Goal: Task Accomplishment & Management: Manage account settings

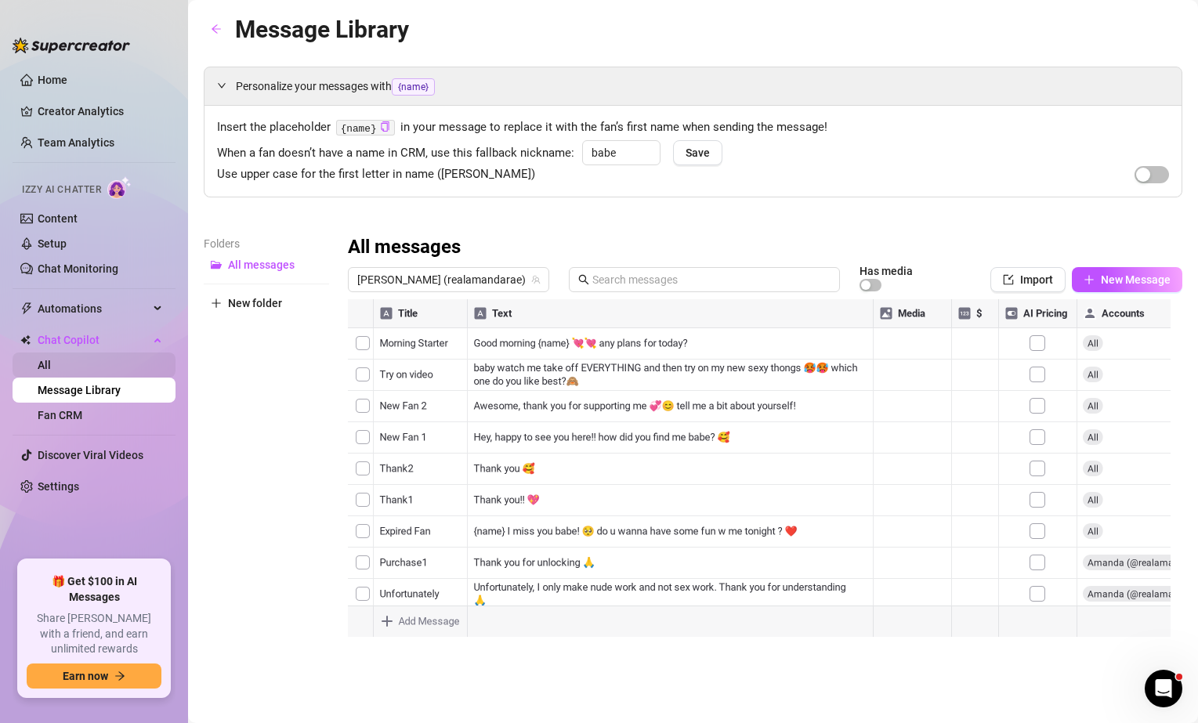
click at [51, 365] on link "All" at bounding box center [44, 365] width 13 height 13
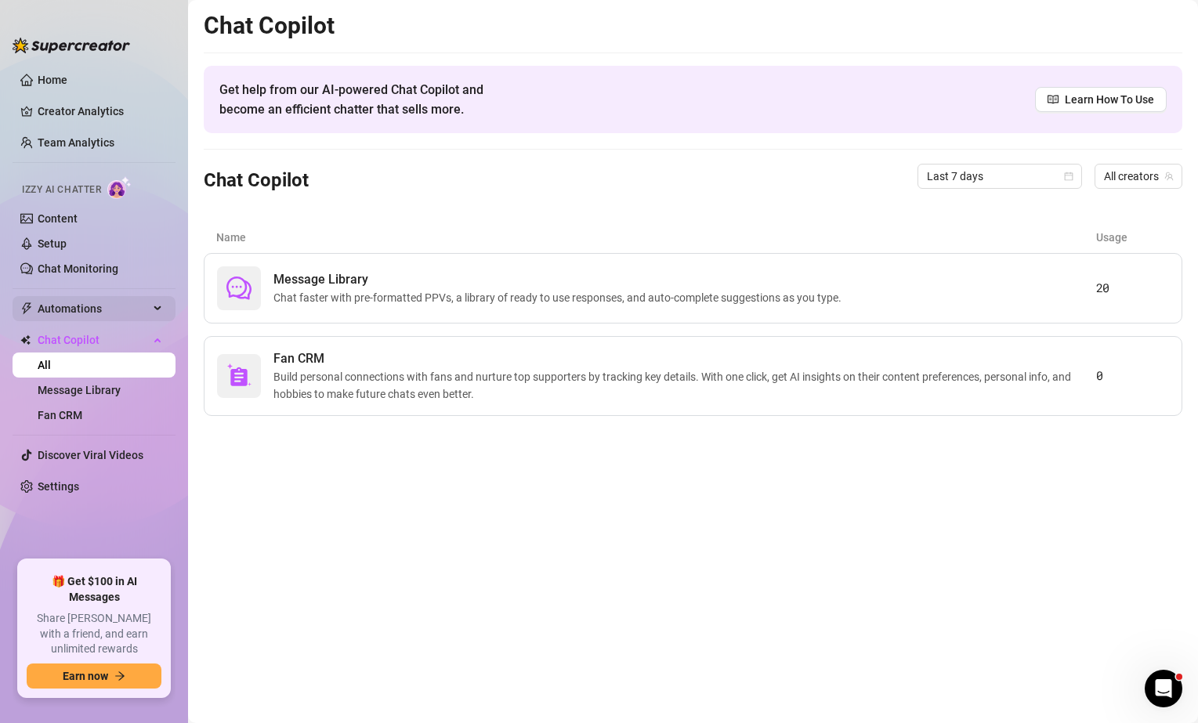
click at [131, 313] on span "Automations" at bounding box center [93, 308] width 111 height 25
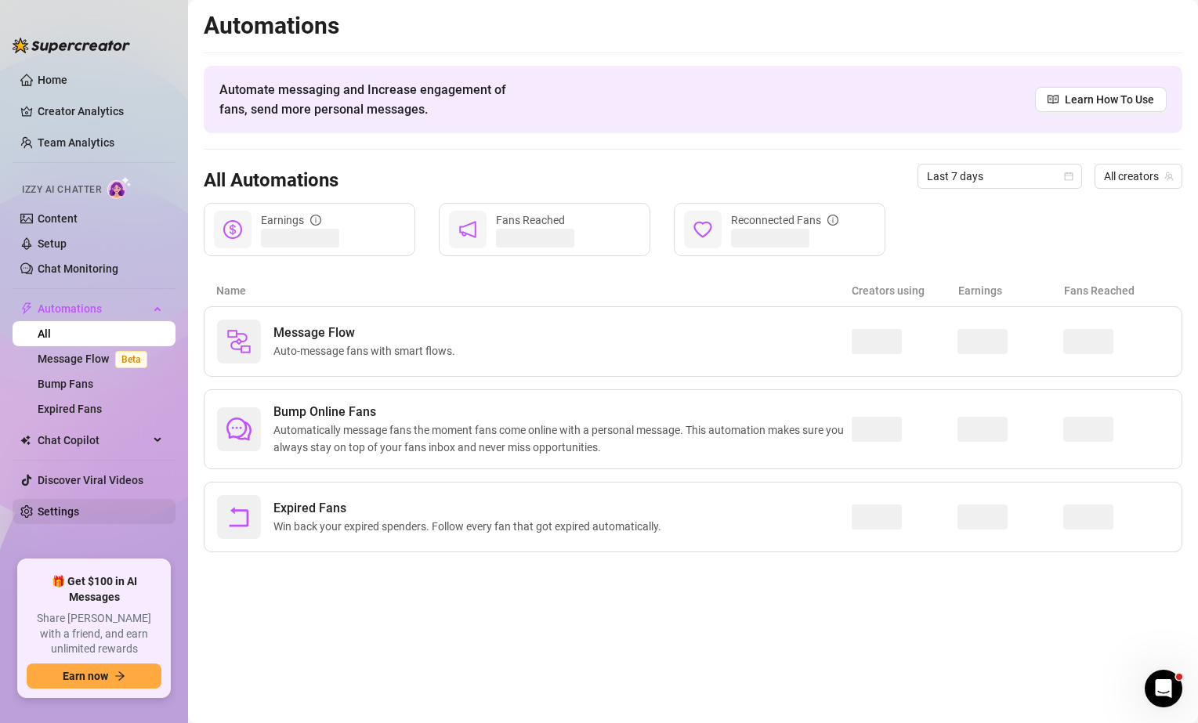
click at [63, 510] on link "Settings" at bounding box center [59, 512] width 42 height 13
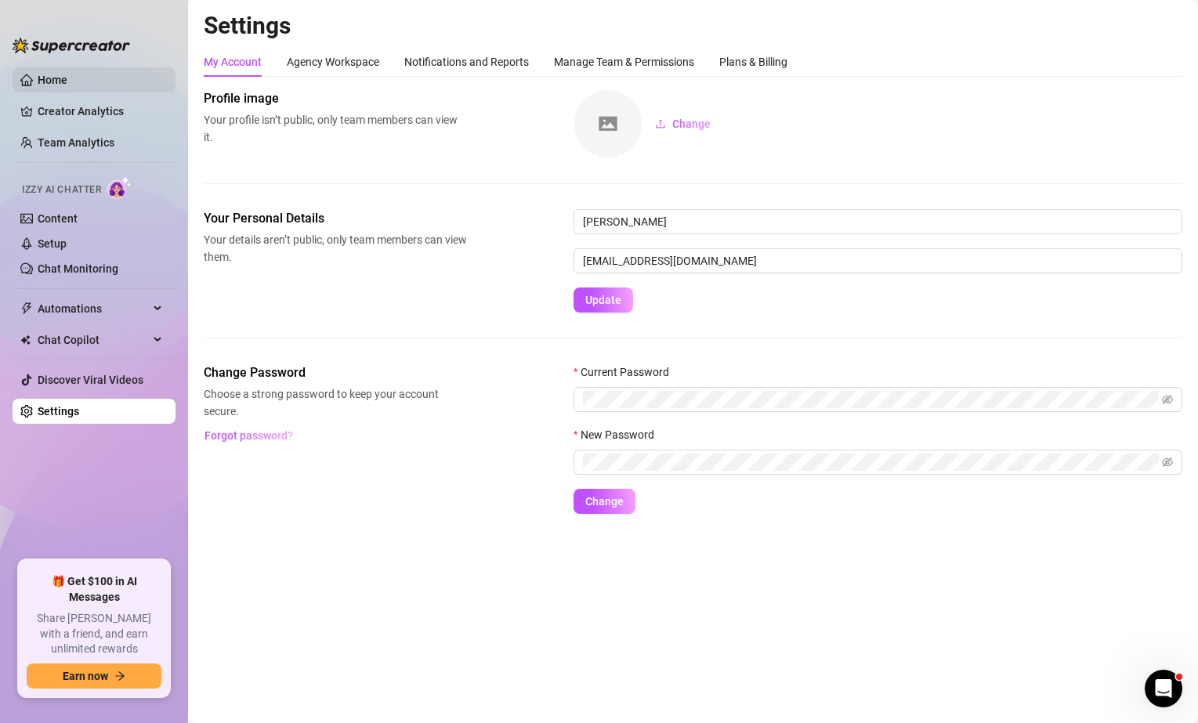
click at [67, 84] on link "Home" at bounding box center [53, 80] width 30 height 13
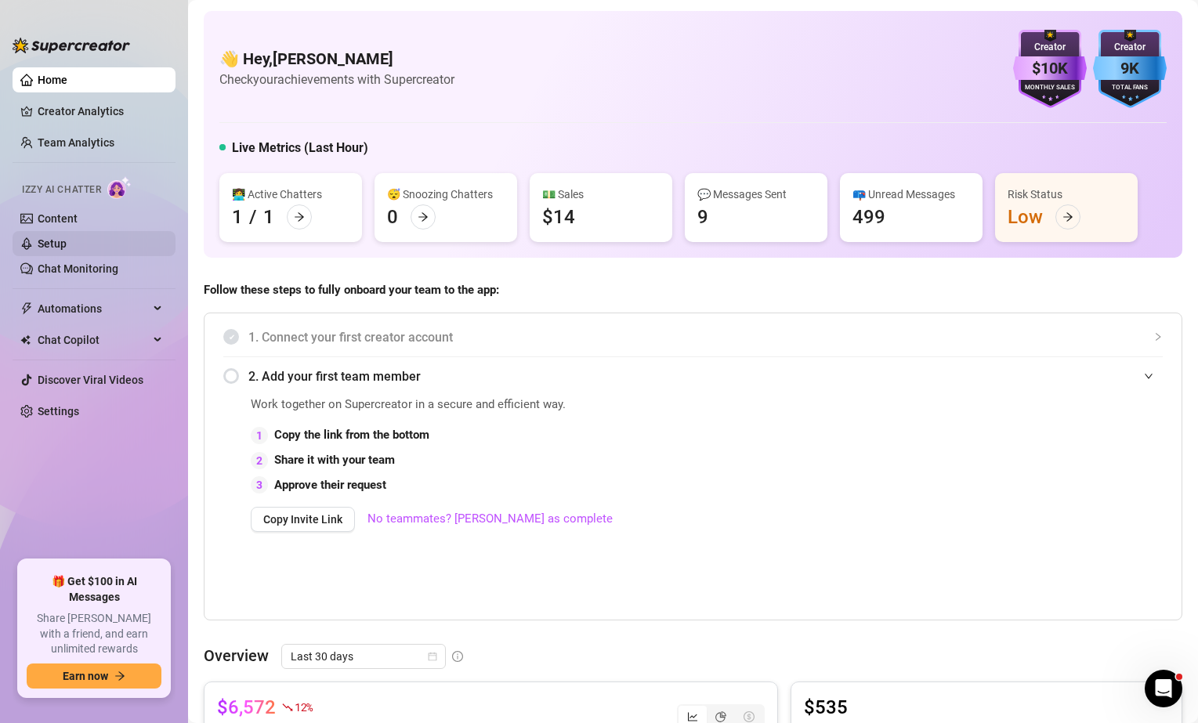
click at [67, 250] on link "Setup" at bounding box center [52, 243] width 29 height 13
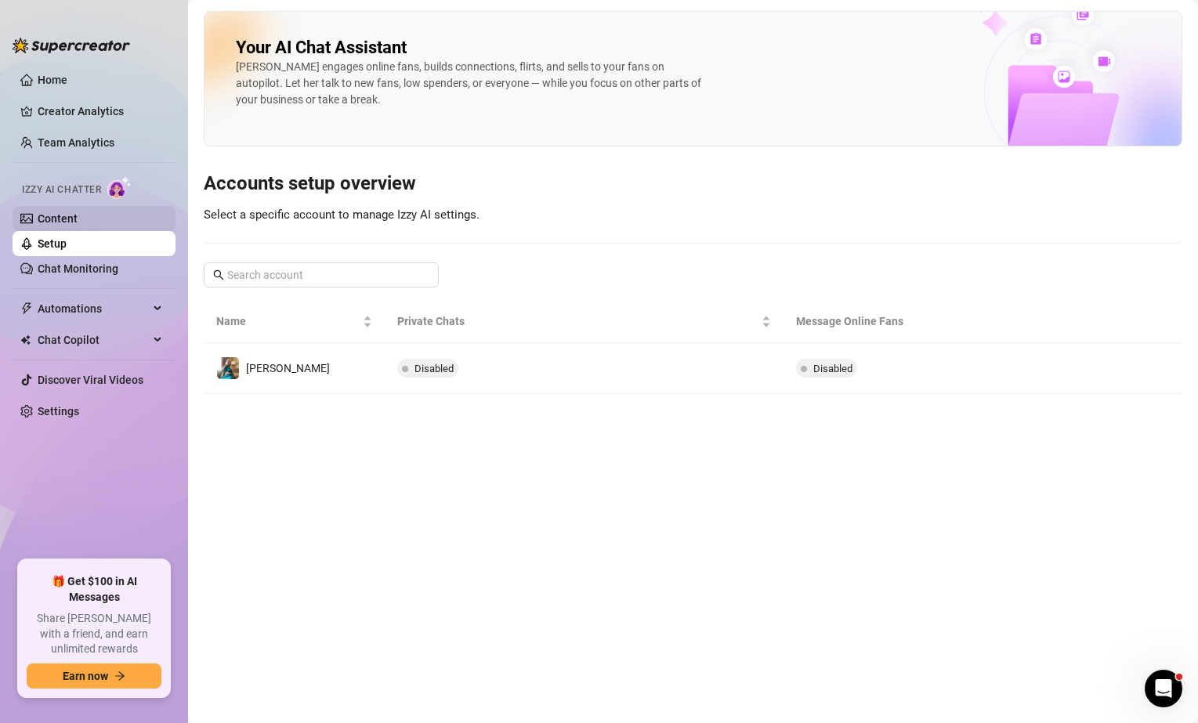
click at [67, 224] on link "Content" at bounding box center [58, 218] width 40 height 13
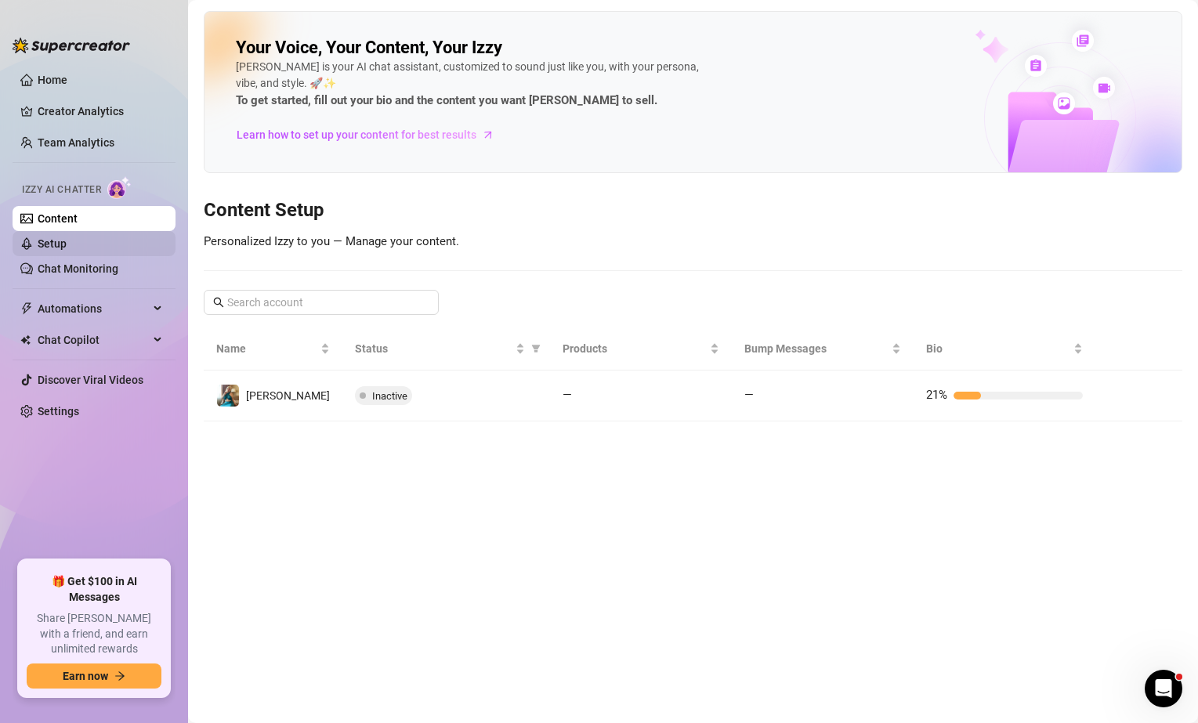
click at [67, 237] on link "Setup" at bounding box center [52, 243] width 29 height 13
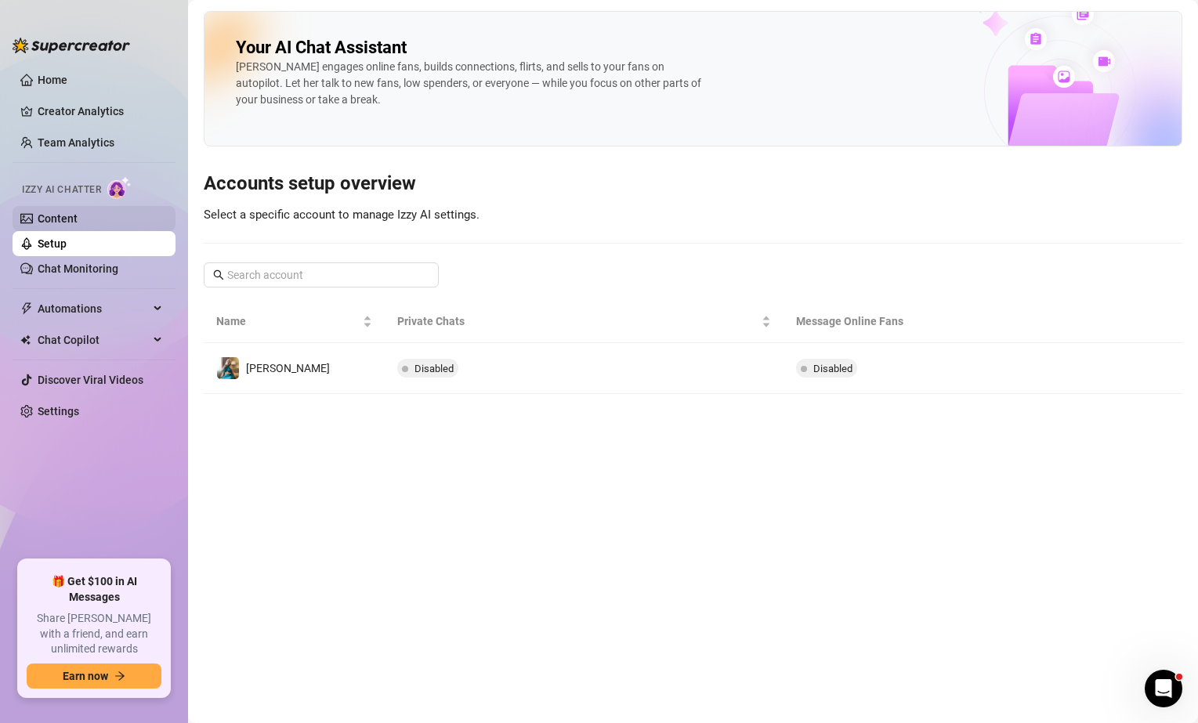
click at [65, 225] on link "Content" at bounding box center [58, 218] width 40 height 13
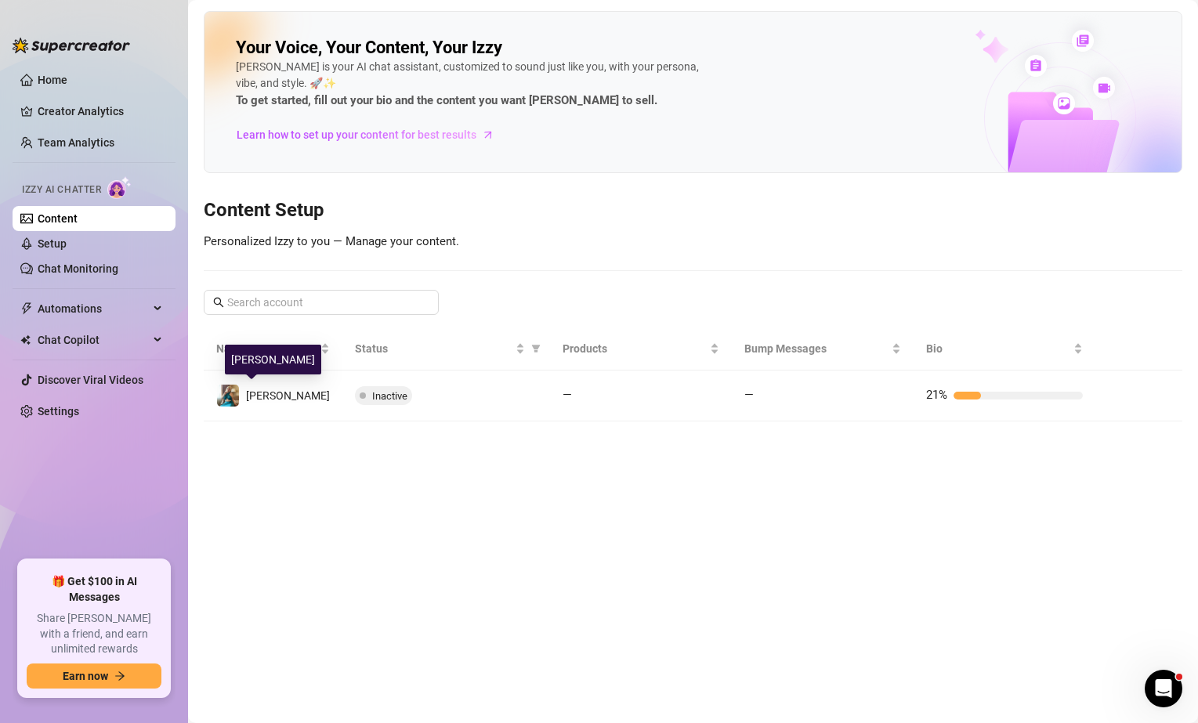
click at [270, 388] on div "[PERSON_NAME]" at bounding box center [288, 395] width 84 height 17
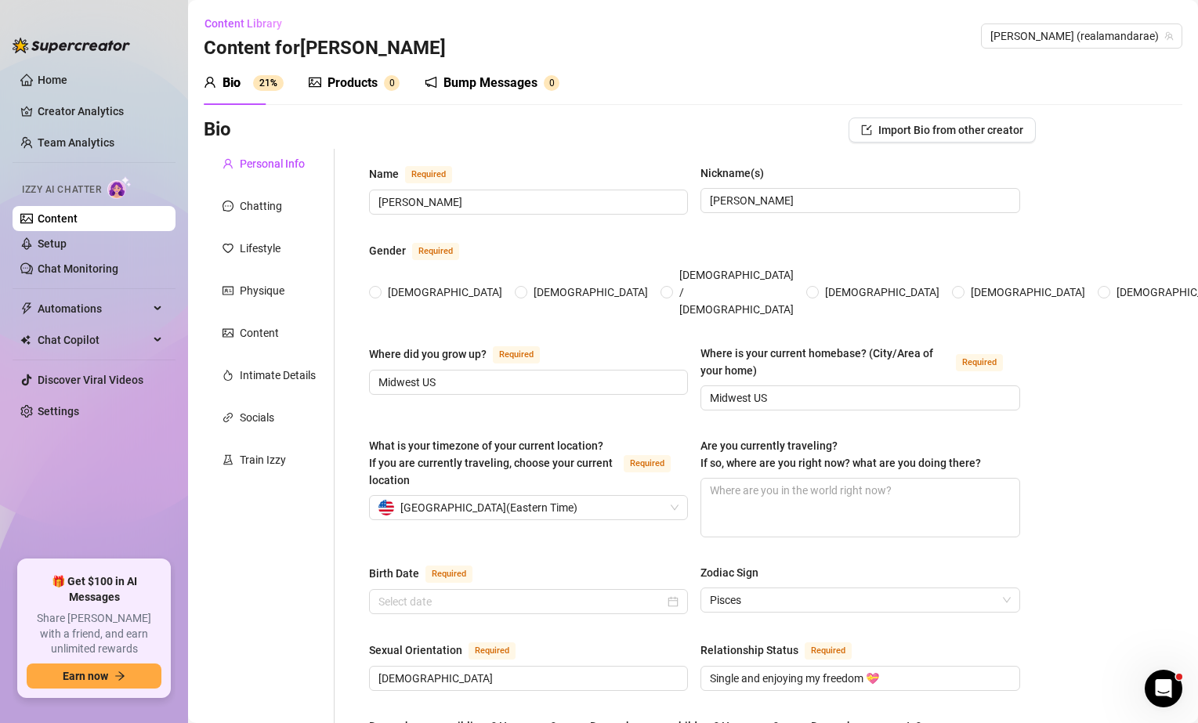
radio input "true"
type input "[DATE]"
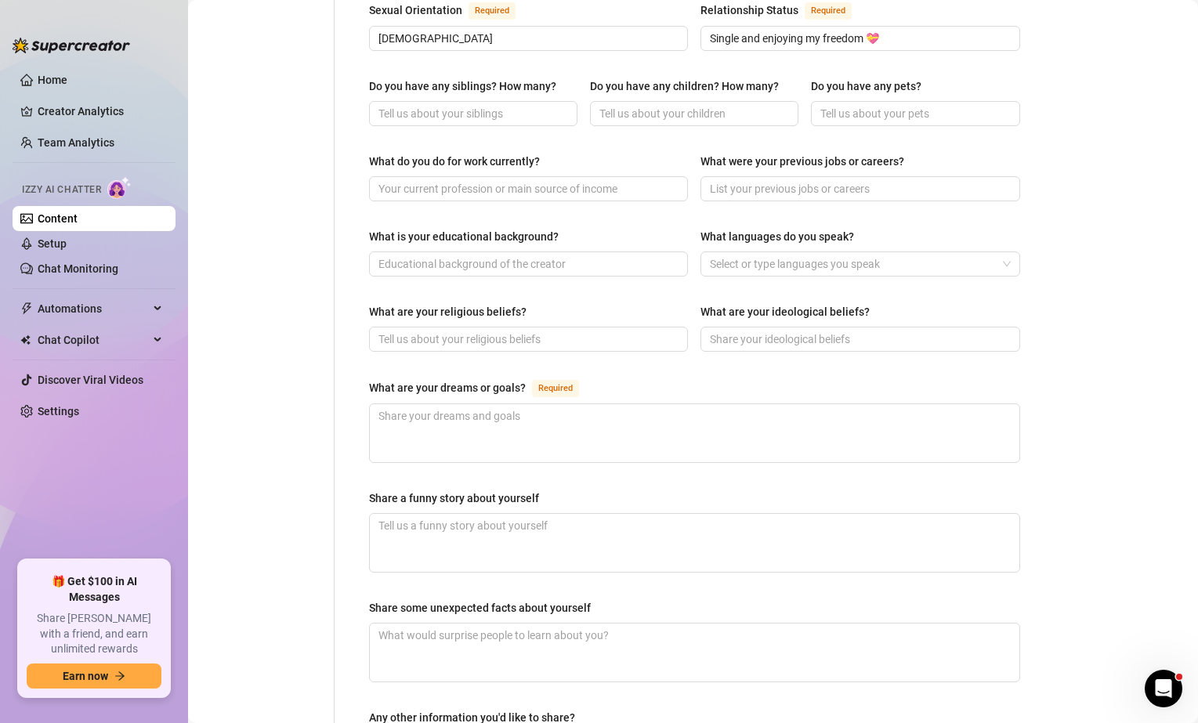
scroll to position [641, 0]
click at [387, 179] on input "What do you do for work currently?" at bounding box center [527, 187] width 297 height 17
type input "I do this! I'm a nude model and creator online."
click at [701, 152] on div "What were your previous jobs or careers?" at bounding box center [803, 160] width 204 height 17
click at [710, 179] on input "What were your previous jobs or careers?" at bounding box center [858, 187] width 297 height 17
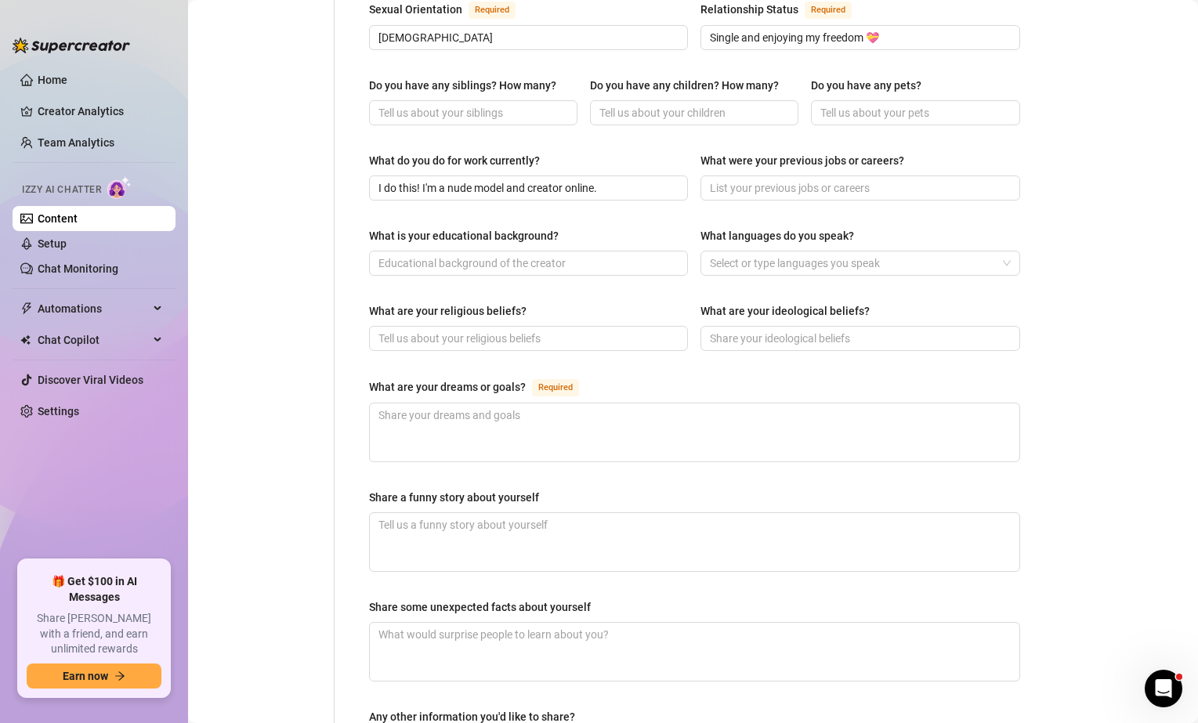
click at [399, 210] on div "Name Required [PERSON_NAME](s) [PERSON_NAME] Gender Required [DEMOGRAPHIC_DATA]…" at bounding box center [694, 164] width 651 height 1282
click at [758, 252] on div at bounding box center [852, 263] width 296 height 22
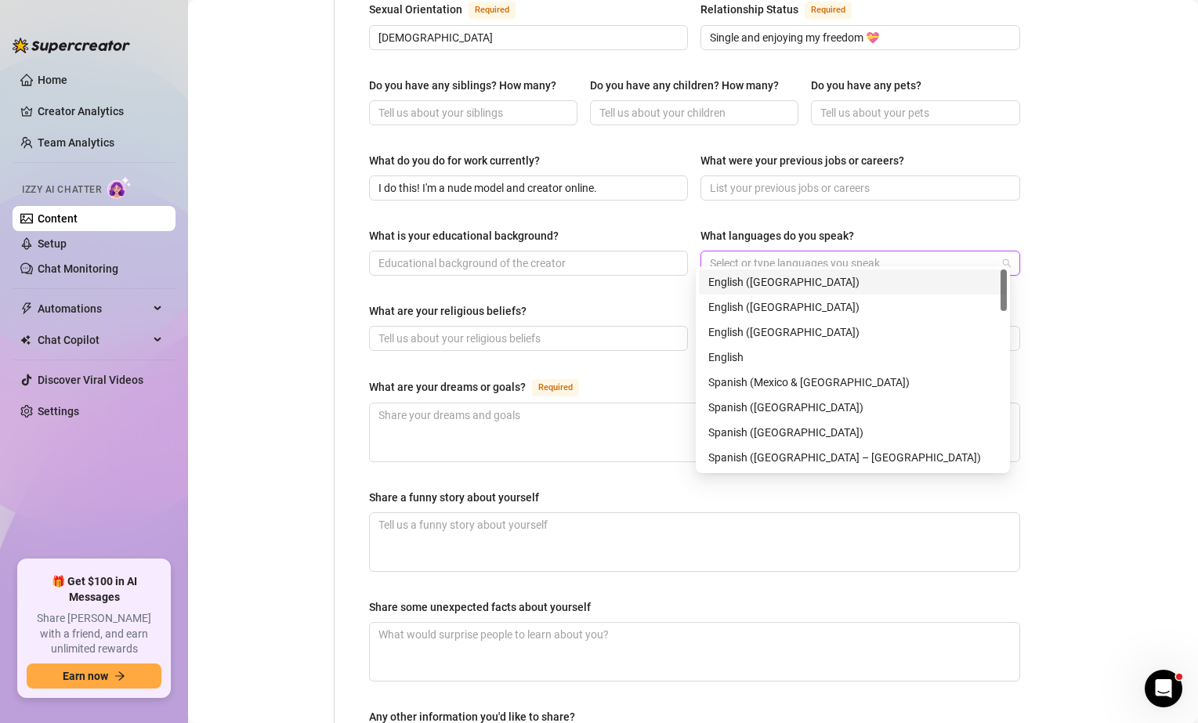
click at [756, 280] on div "English ([GEOGRAPHIC_DATA])" at bounding box center [853, 282] width 289 height 17
click at [817, 406] on div "Spanish ([GEOGRAPHIC_DATA])" at bounding box center [853, 407] width 289 height 17
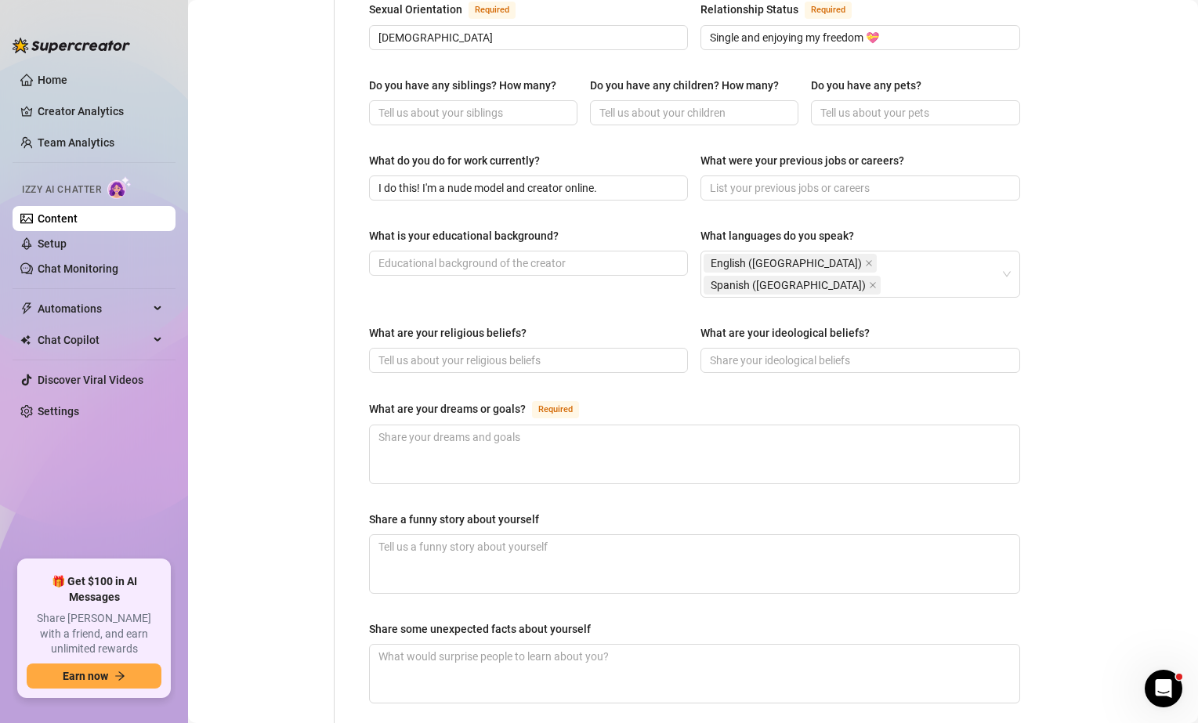
click at [1095, 222] on div "Bio Import Bio from other creator Personal Info Chatting Lifestyle Physique Con…" at bounding box center [693, 204] width 979 height 1457
click at [609, 352] on input "What are your religious beliefs?" at bounding box center [527, 360] width 297 height 17
drag, startPoint x: 619, startPoint y: 329, endPoint x: 560, endPoint y: 328, distance: 59.6
click at [560, 352] on input "Generally [DEMOGRAPHIC_DATA] but go back and forth with spirituality involving …" at bounding box center [527, 360] width 297 height 17
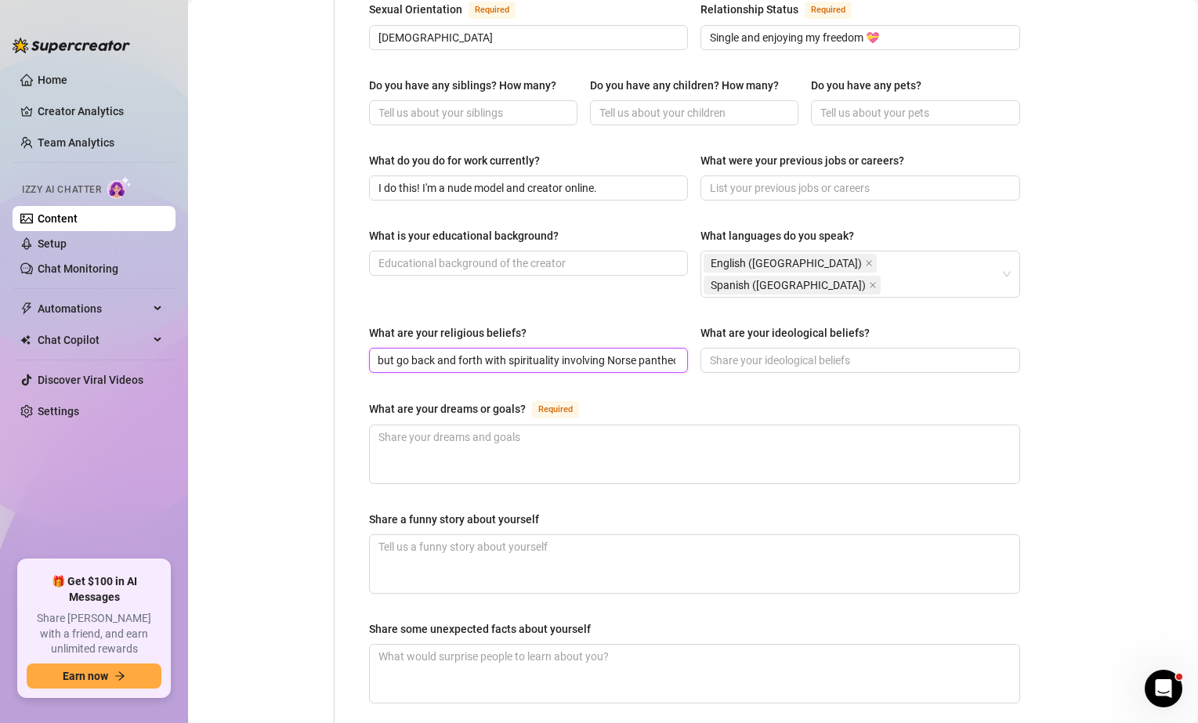
click at [628, 352] on input "Generally [DEMOGRAPHIC_DATA] but go back and forth with spirituality involving …" at bounding box center [527, 360] width 297 height 17
drag, startPoint x: 622, startPoint y: 329, endPoint x: 561, endPoint y: 327, distance: 60.4
click at [561, 352] on input "Generally [DEMOGRAPHIC_DATA] but go back and forth with spirituality involving …" at bounding box center [527, 360] width 297 height 17
click at [668, 352] on input "Generally [DEMOGRAPHIC_DATA] but go back and forth with spirituality involving …" at bounding box center [527, 360] width 297 height 17
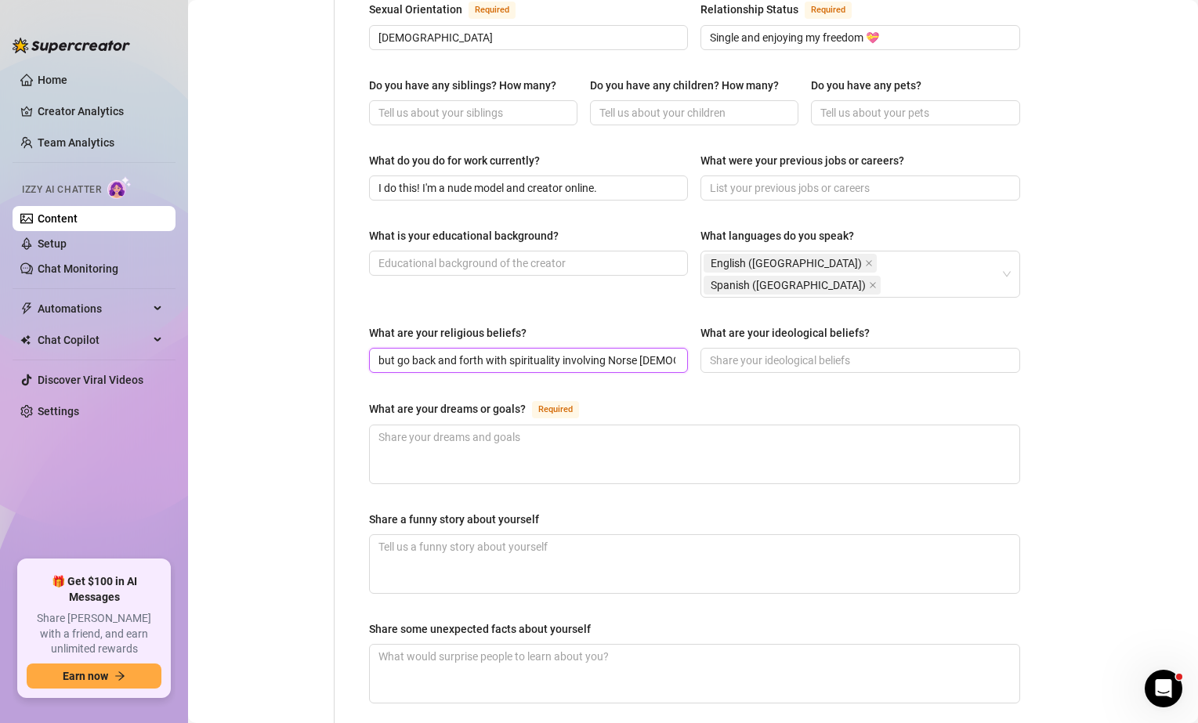
scroll to position [0, 169]
type input "Generally [DEMOGRAPHIC_DATA] but go back and forth with spirituality involving …"
click at [1118, 305] on div "Bio Import Bio from other creator Personal Info Chatting Lifestyle Physique Con…" at bounding box center [693, 204] width 979 height 1457
click at [940, 352] on input "What are your ideological beliefs?" at bounding box center [858, 360] width 297 height 17
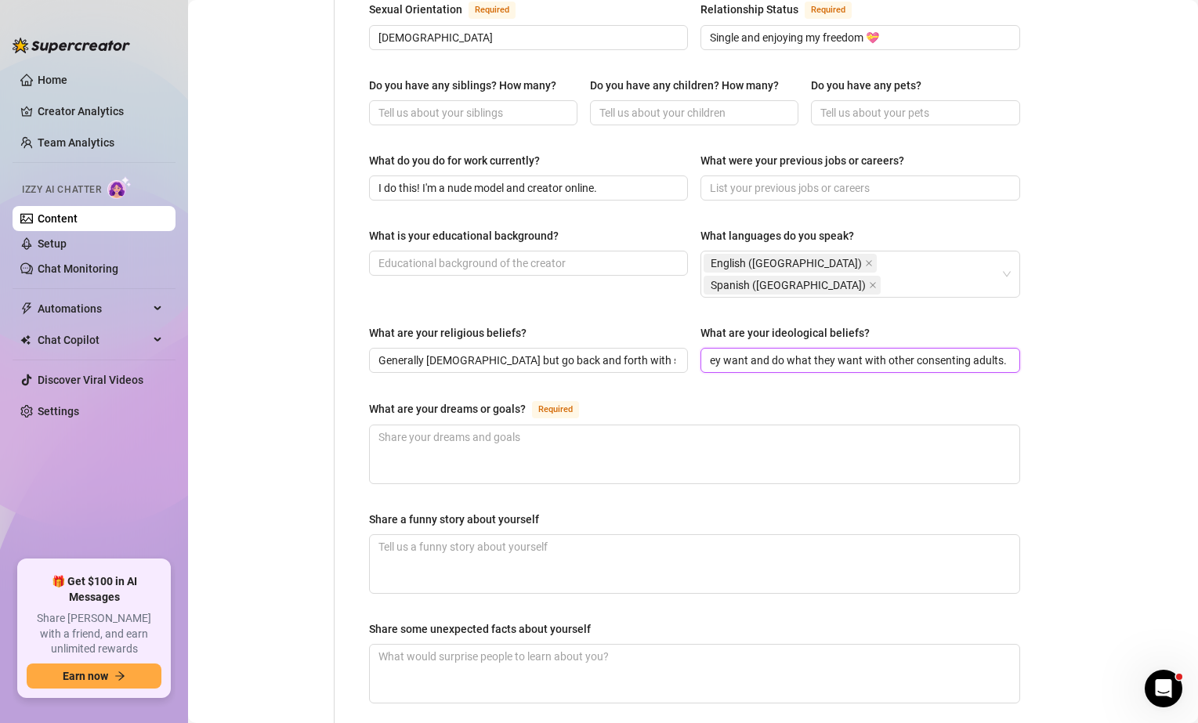
scroll to position [0, 270]
type input "I believe everyone should be able to live their life how they want and do what …"
click at [515, 426] on textarea "What are your dreams or goals? Required" at bounding box center [695, 455] width 650 height 58
type textarea "I"
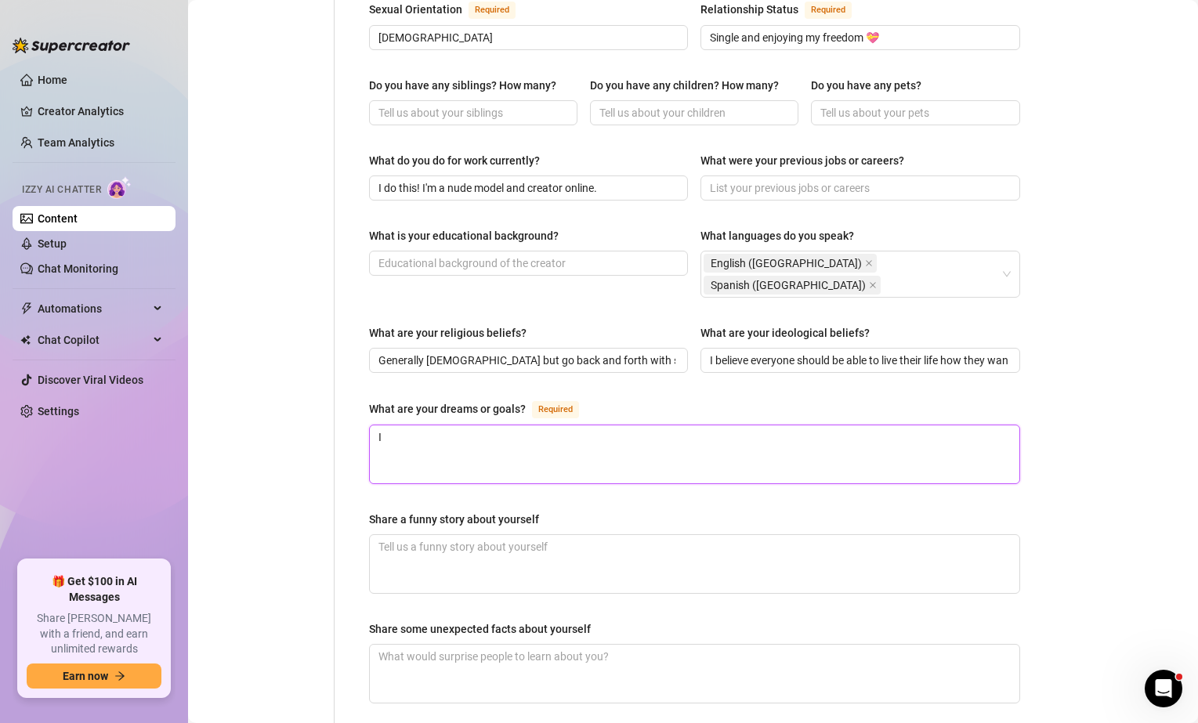
type textarea "I"
type textarea "I j"
type textarea "I ju"
type textarea "I jus"
type textarea "I just"
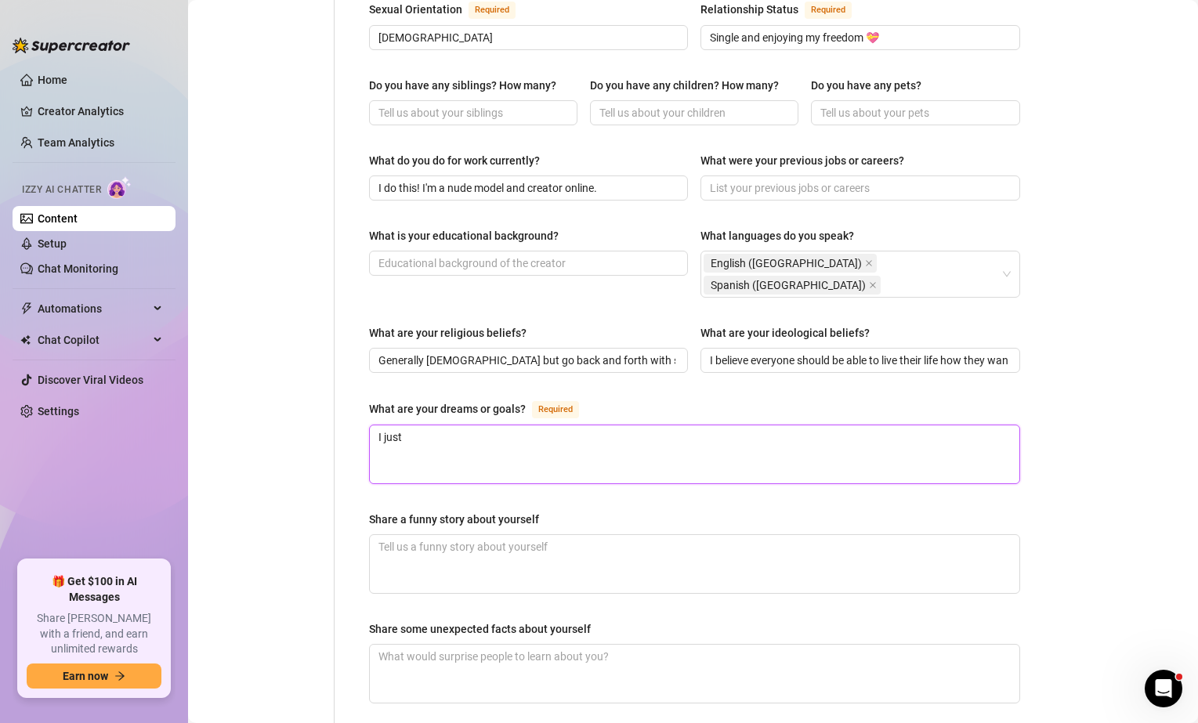
type textarea "I just"
type textarea "I just t"
type textarea "I just try"
type textarea "I just try t"
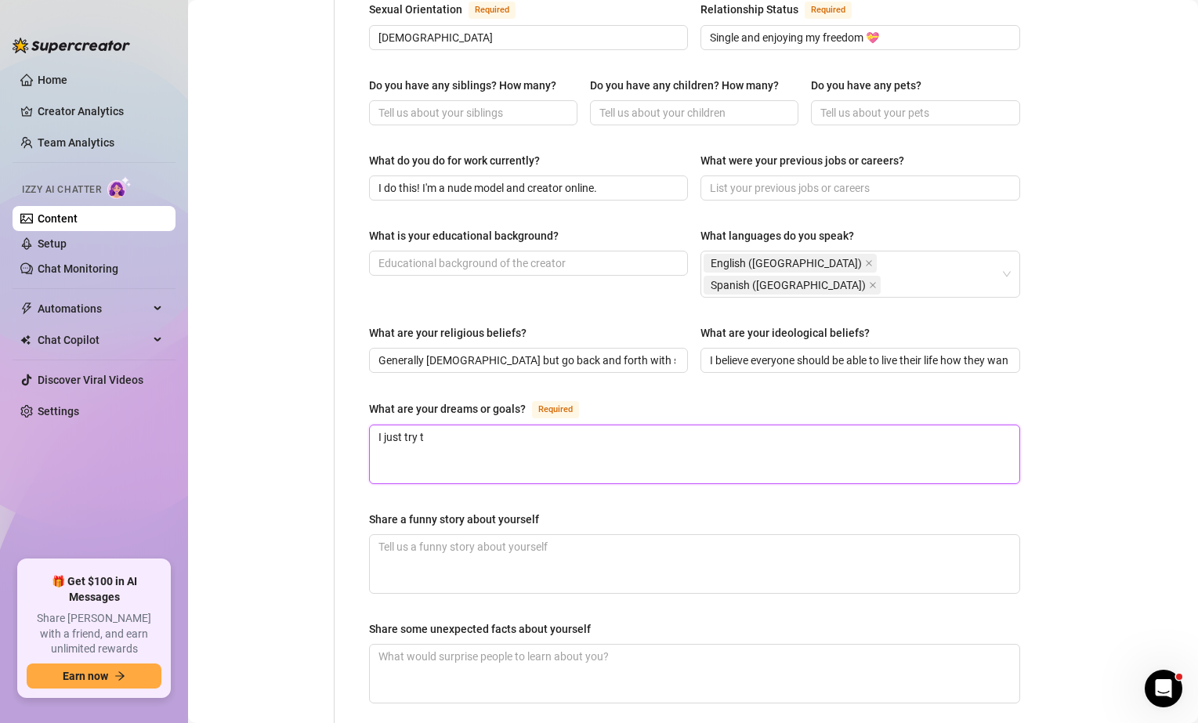
type textarea "I just try to"
type textarea "I just try to b"
type textarea "I just try to"
type textarea "I just try to d"
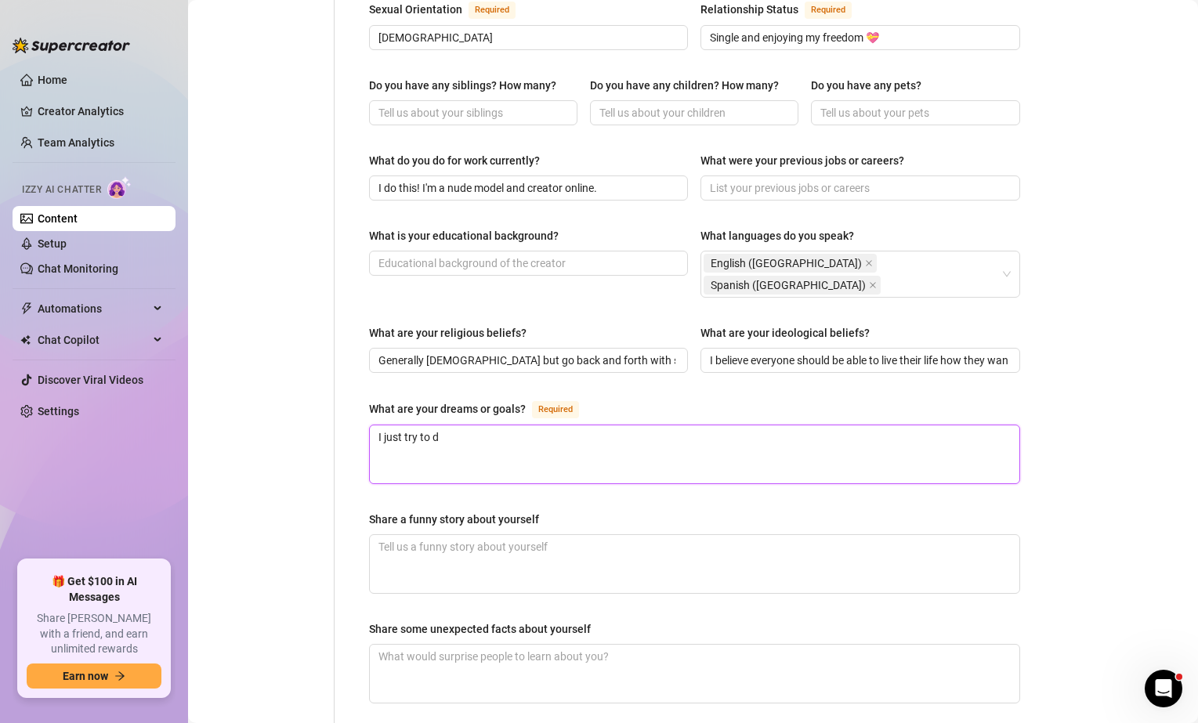
type textarea "I just try to do"
type textarea "I just try to do a"
type textarea "I just try to do a l"
type textarea "I just try to do a li"
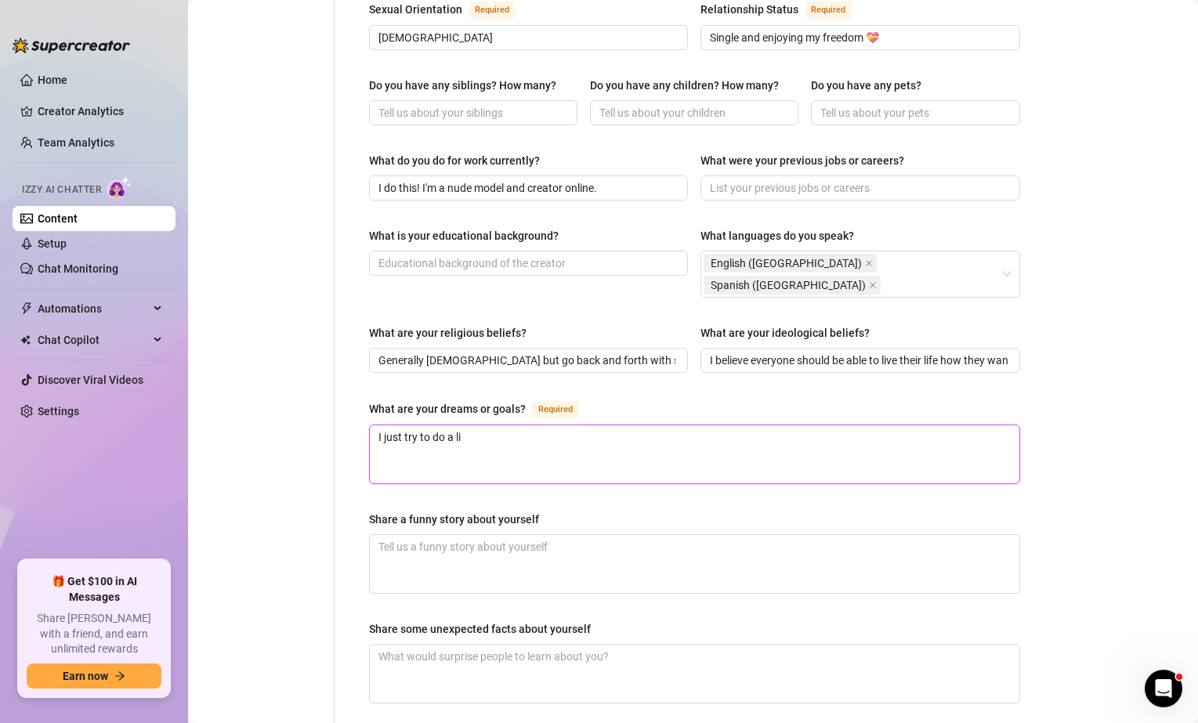
type textarea "I just try to do a lit"
type textarea "I just try to do a litt"
type textarea "I just try to do a littl"
type textarea "I just try to do a little"
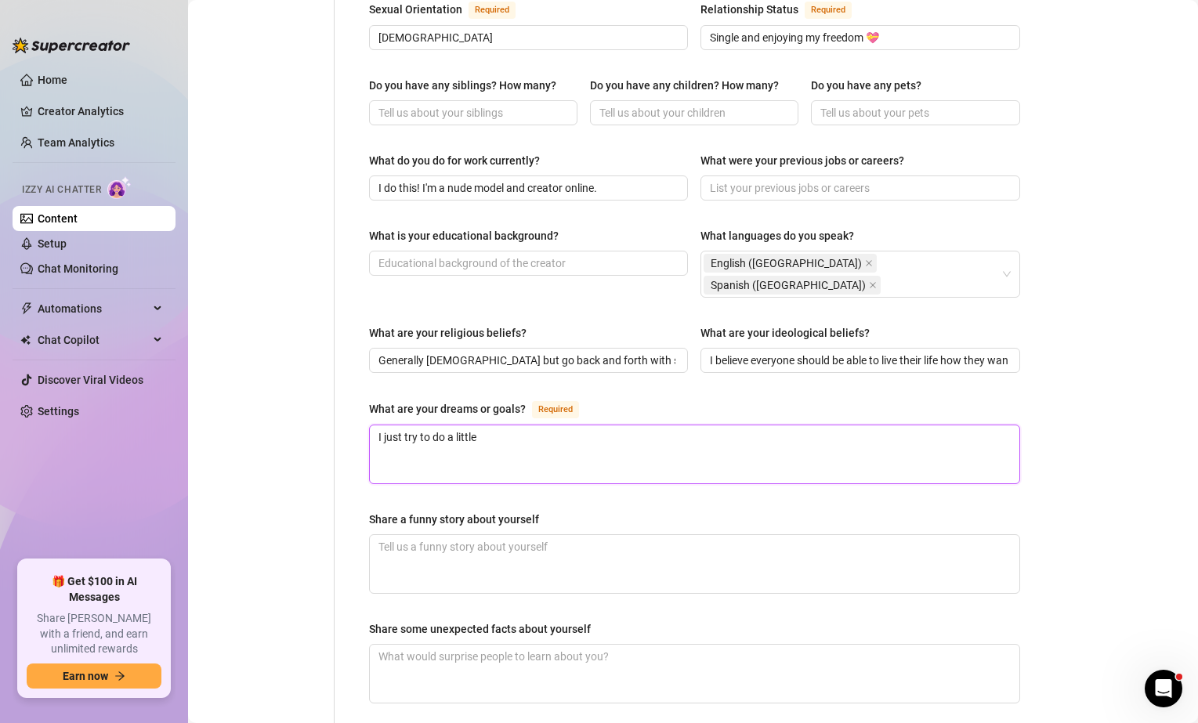
type textarea "I just try to do a little b"
type textarea "I just try to do a little be"
type textarea "I just try to do a little bet"
type textarea "I just try to do a little bett"
type textarea "I just try to do a [PERSON_NAME]"
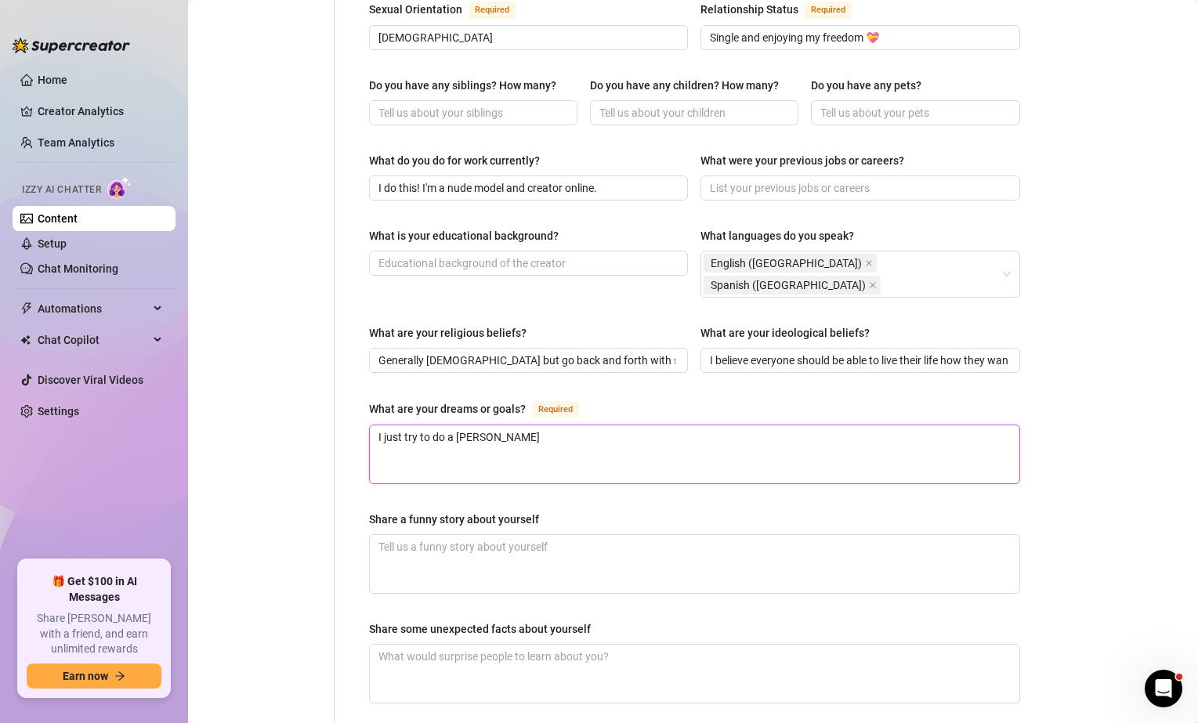
type textarea "I just try to do a little better"
type textarea "I just try to do a little better t"
type textarea "I just try to do a little better th"
type textarea "I just try to do a little better tha"
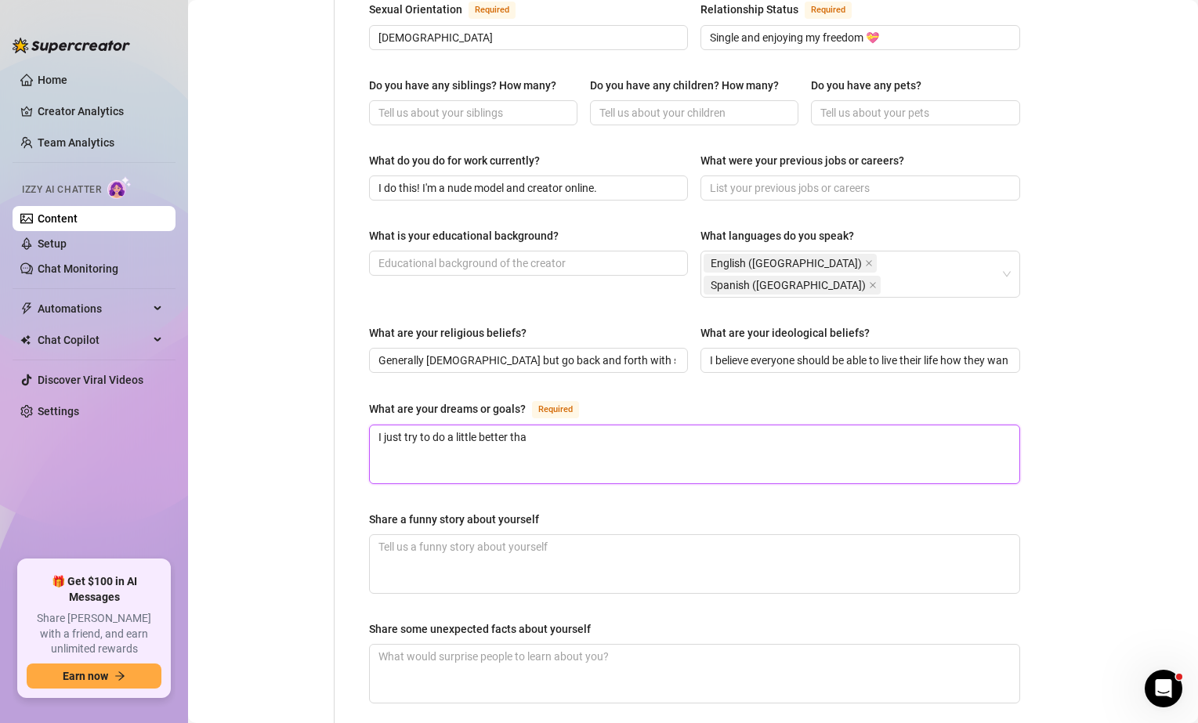
type textarea "I just try to do a little better than"
type textarea "I just try to do a little better than I"
type textarea "I just try to do a little better than I d"
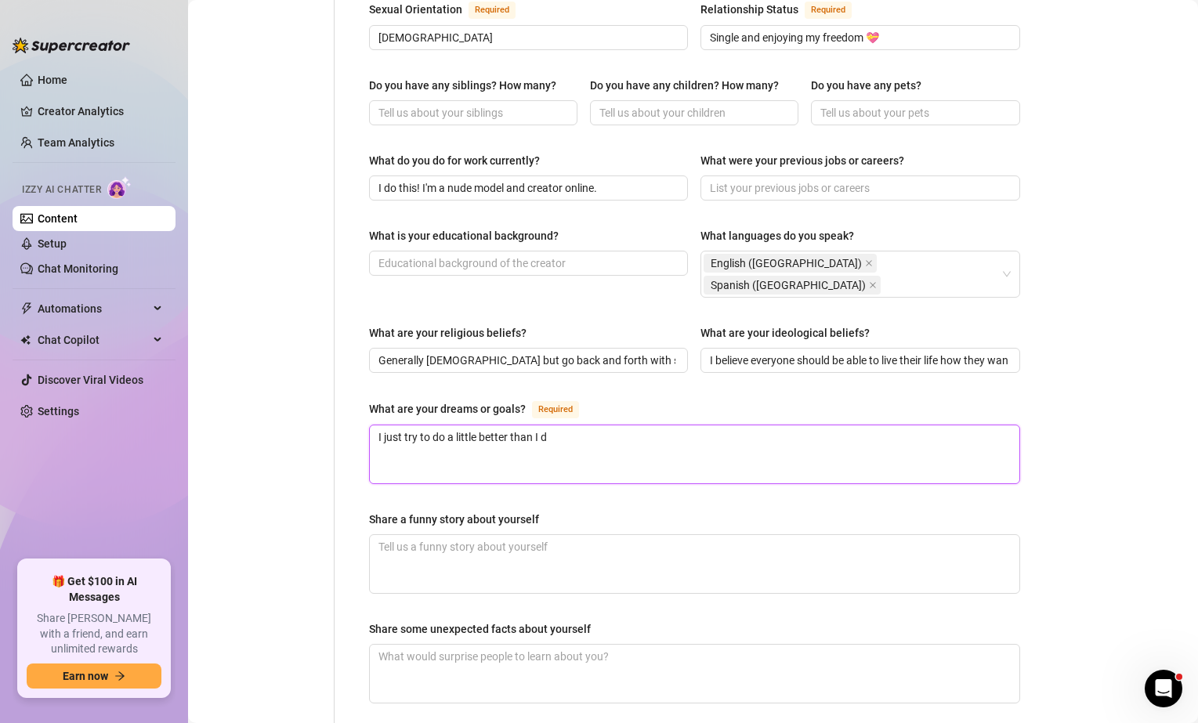
type textarea "I just try to do a little better than I di"
type textarea "I just try to do a little better than I did"
type textarea "I just try to do a little better than I did y"
type textarea "I just try to do a little better than I did ye"
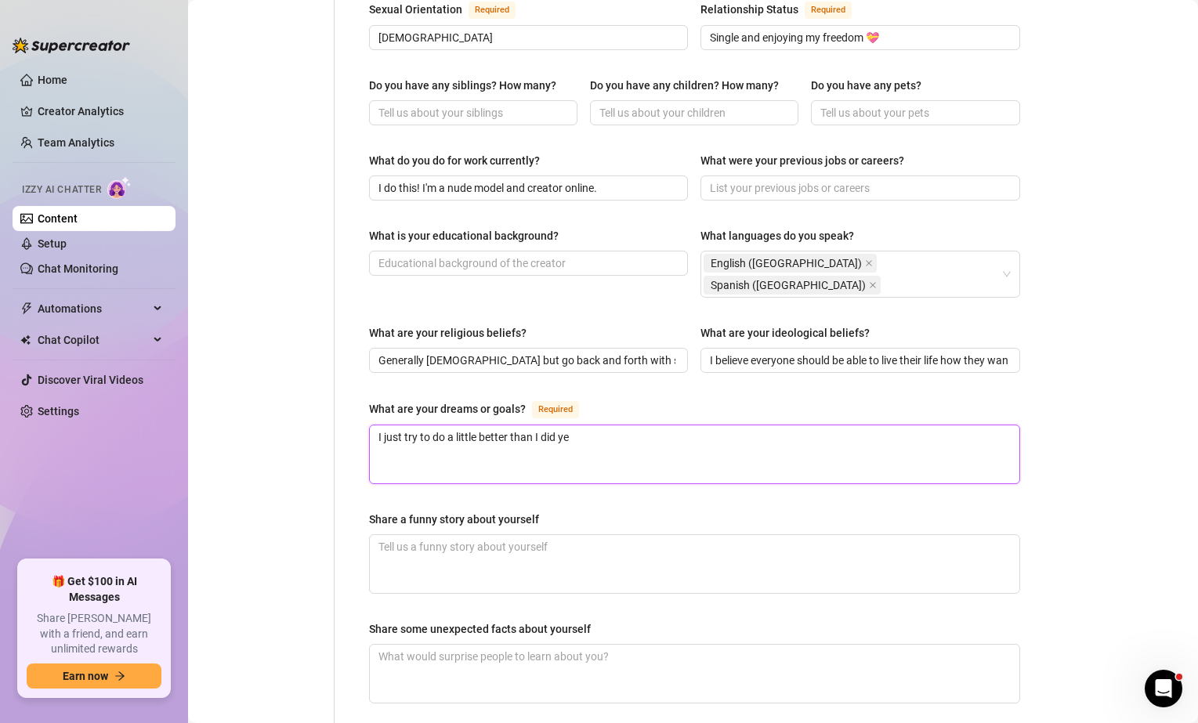
type textarea "I just try to do a little better than I did yes"
type textarea "I just try to do a little better than I did yest"
type textarea "I just try to do a little better than I did yeste"
type textarea "I just try to do a little better than I did yester"
type textarea "I just try to do a little better than I did yesterd"
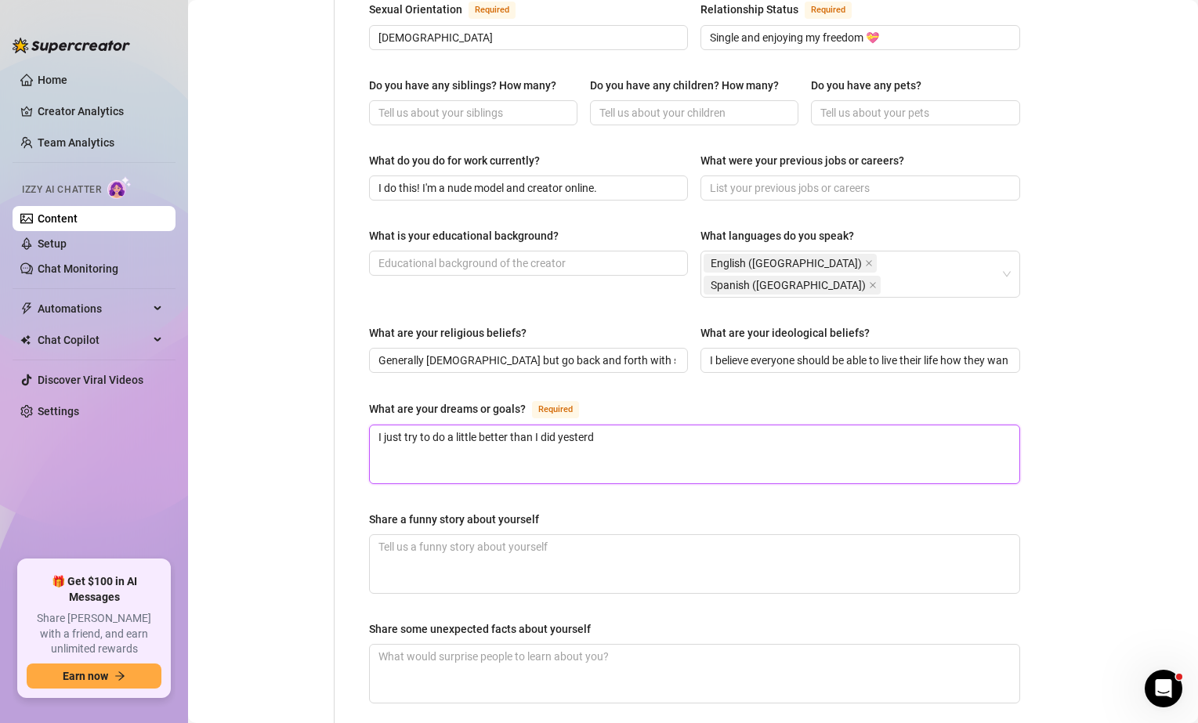
type textarea "I just try to do a little better than I did yesterda"
type textarea "I just try to do a little better than I did [DATE]"
type textarea "I just try to do a little better than I did [DATE] a"
type textarea "I just try to do a little better than I did [DATE] at"
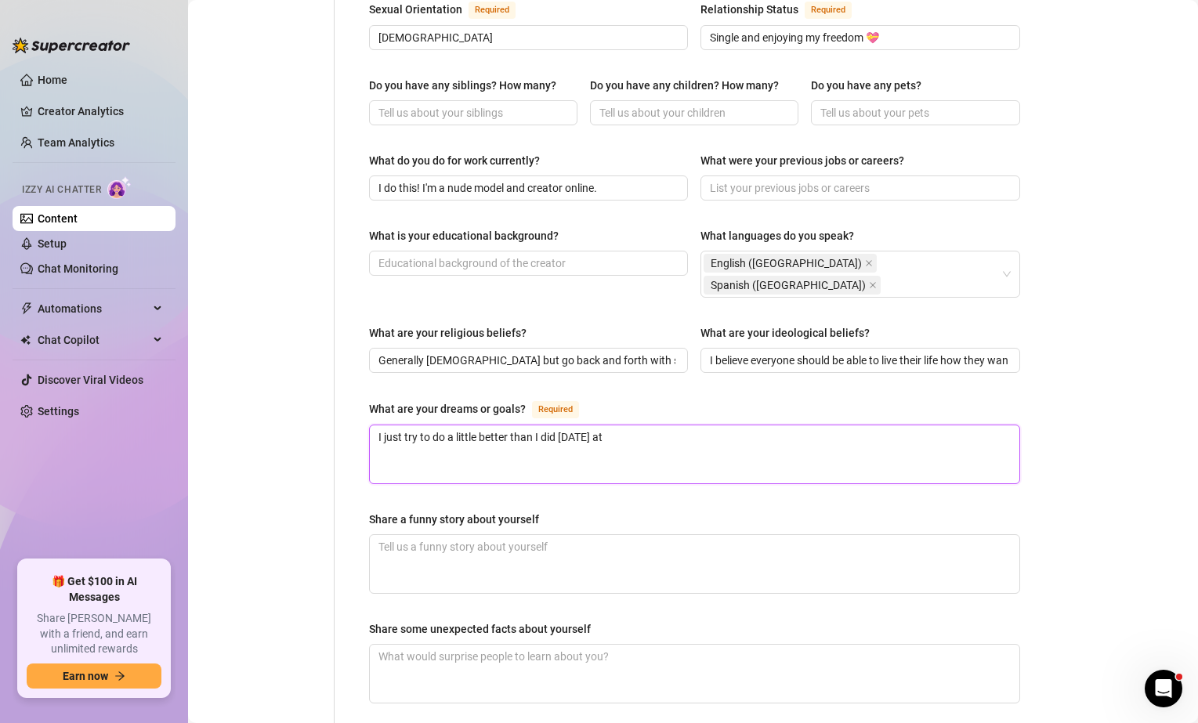
type textarea "I just try to do a little better than I did [DATE] at"
type textarea "I just try to do a little better than I did [DATE] at b"
type textarea "I just try to do a little better than I did [DATE] at be"
type textarea "I just try to do a little better than I did [DATE] at bei"
type textarea "I just try to do a little better than I did [DATE] at bein"
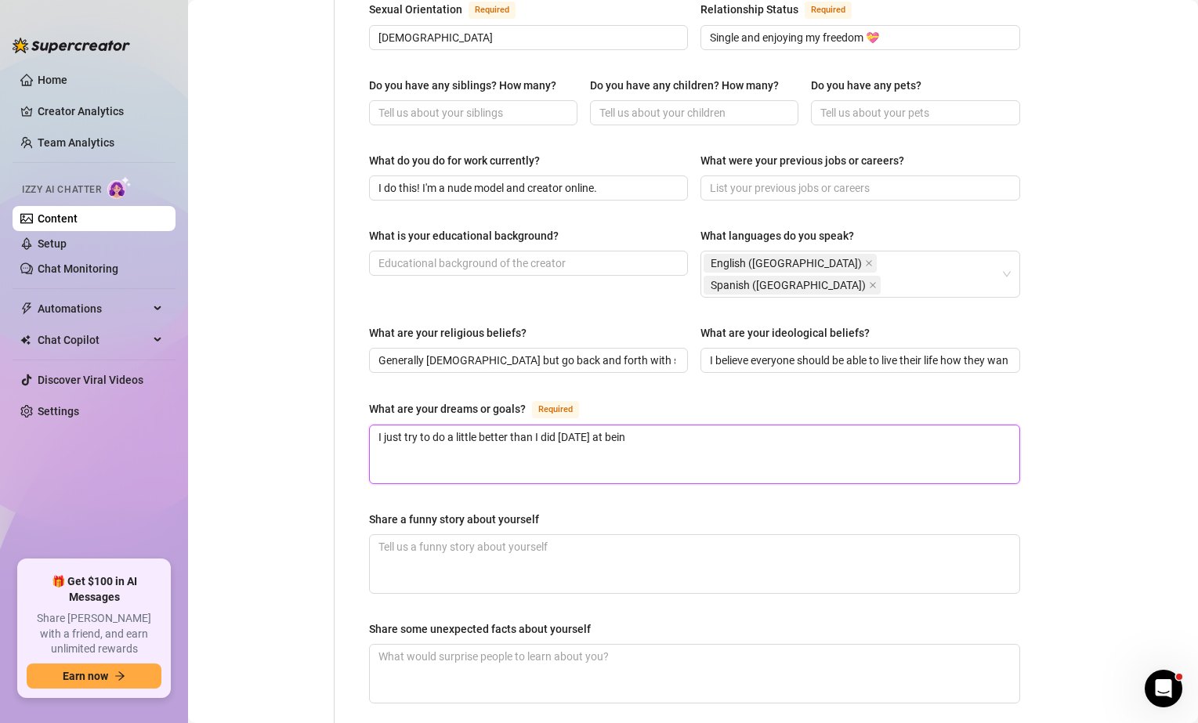
type textarea "I just try to do a little better than I did [DATE] at being"
type textarea "I just try to do a little better than I did [DATE] at being a"
type textarea "I just try to do a little better than I did [DATE] at being a c"
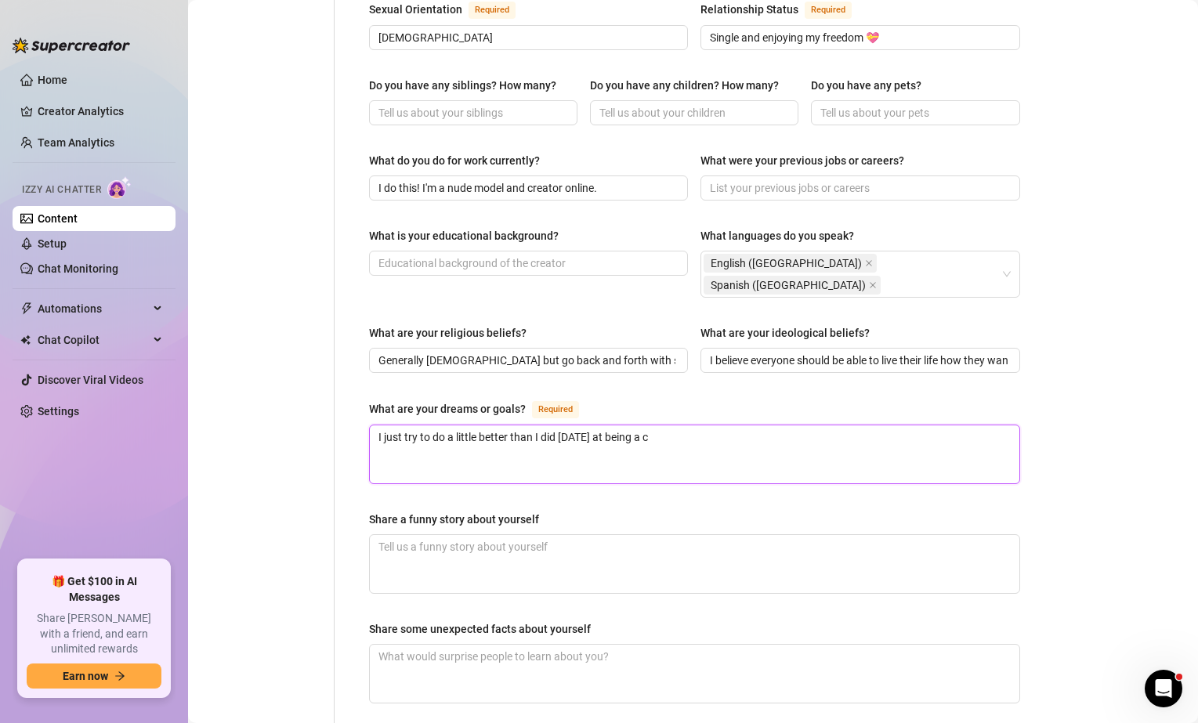
type textarea "I just try to do a little better than I did [DATE] at being a co"
type textarea "I just try to do a little better than I did [DATE] at being a con"
type textarea "I just try to do a little better than I did [DATE] at being a cont"
type textarea "I just try to do a little better than I did [DATE] at being a [PERSON_NAME]"
type textarea "I just try to do a little better than I did [DATE] at being a conten"
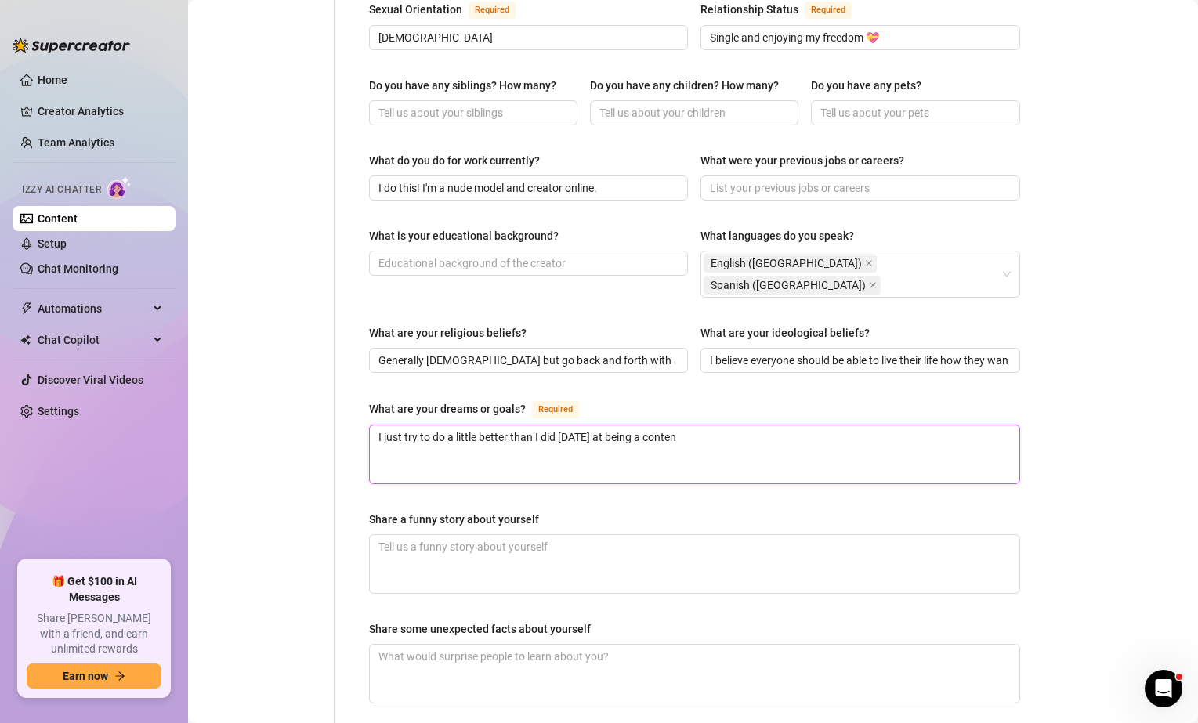
type textarea "I just try to do a little better than I did [DATE] at being a content"
type textarea "I just try to do a little better than I did [DATE] at being a content c"
type textarea "I just try to do a little better than I did [DATE] at being a content cr"
type textarea "I just try to do a little better than I did [DATE] at being a content cre"
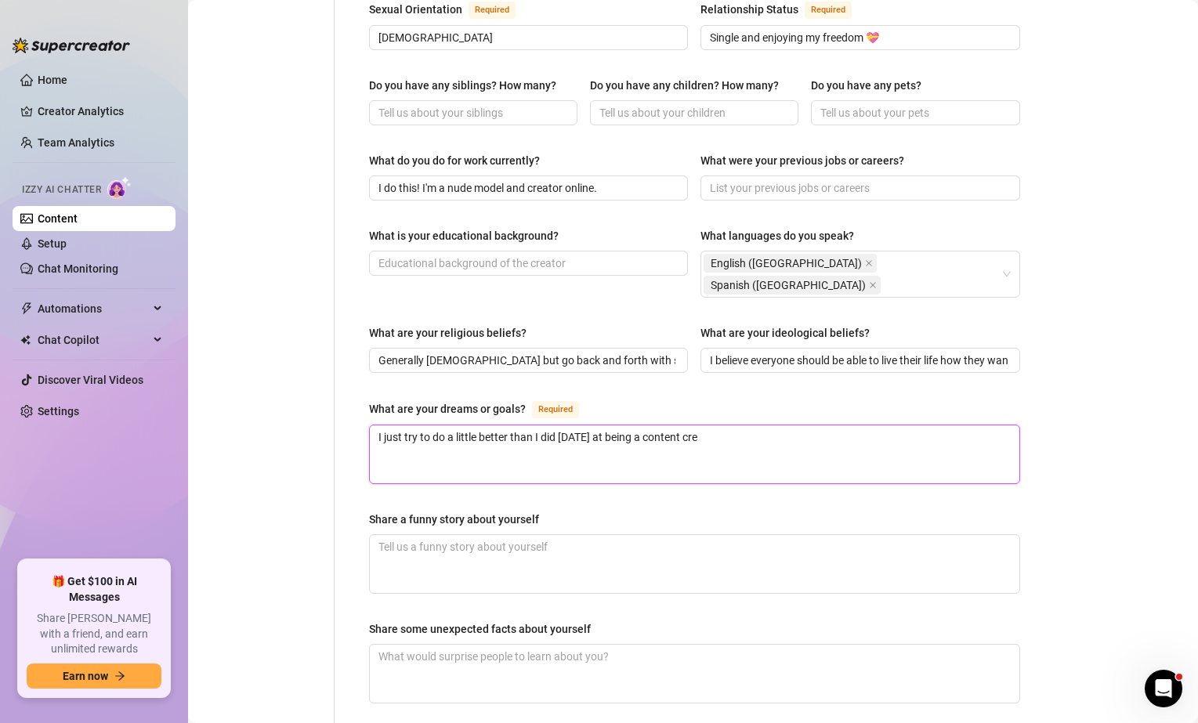
type textarea "I just try to do a little better than I did [DATE] at being a content crea"
type textarea "I just try to do a little better than I did [DATE] at being a content creat"
type textarea "I just try to do a little better than I did [DATE] at being a content creato"
type textarea "I just try to do a little better than I did [DATE] at being a content creator"
type textarea "I just try to do a little better than I did [DATE] at being a content creator."
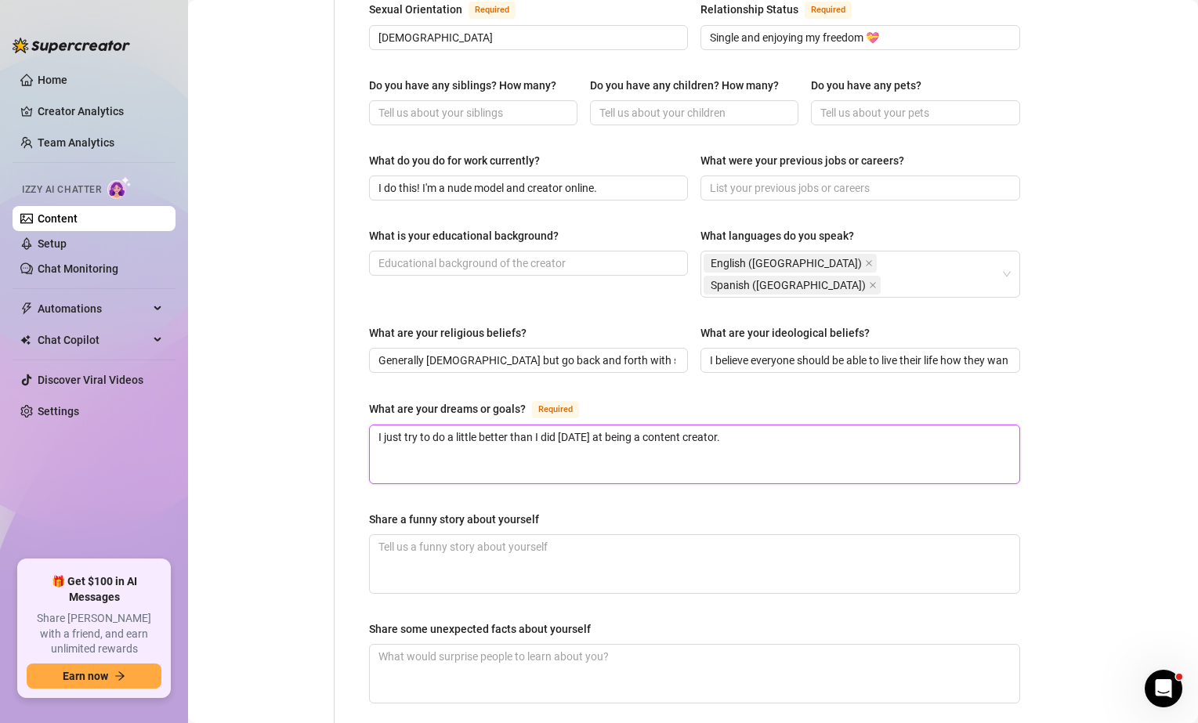
click at [658, 426] on textarea "I just try to do a little better than I did [DATE] at being a content creator." at bounding box center [695, 455] width 650 height 58
type textarea "I just try to do a little better than I did [DATE] at being an content creator."
type textarea "I just try to do a little better than I did [DATE] at being an a content creato…"
type textarea "I just try to do a little better than I did [DATE] at being an ad content creat…"
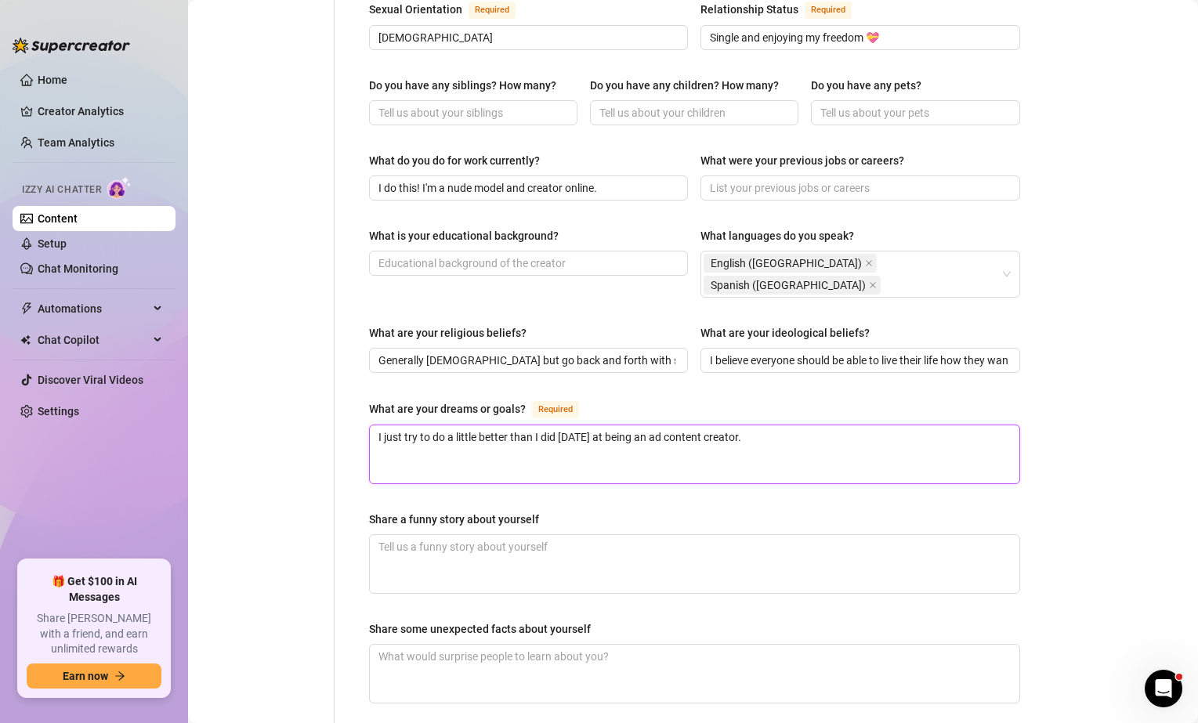
type textarea "I just try to do a little better than I did [DATE] at being an adu content crea…"
type textarea "I just try to do a little better than I did [DATE] at being an adul content cre…"
type textarea "I just try to do a little better than I did [DATE] at being an adult content cr…"
click at [339, 437] on div "Name Required [PERSON_NAME](s) [PERSON_NAME] Gender Required [DEMOGRAPHIC_DATA]…" at bounding box center [685, 175] width 701 height 1335
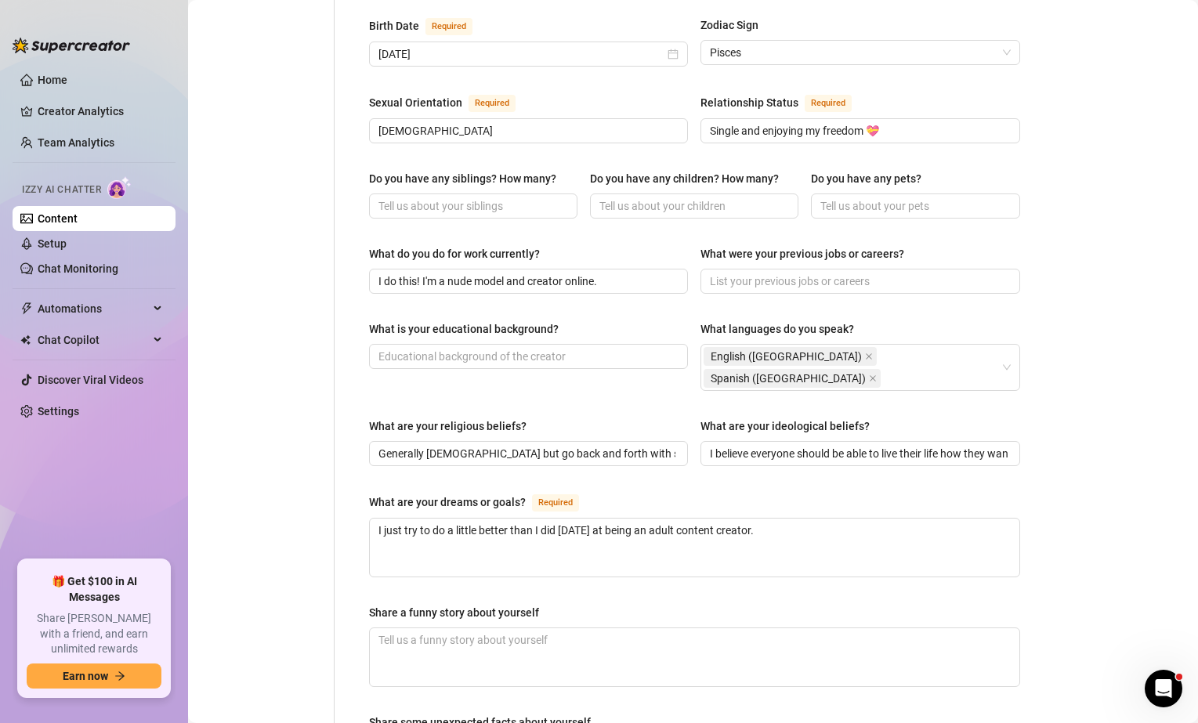
scroll to position [521, 0]
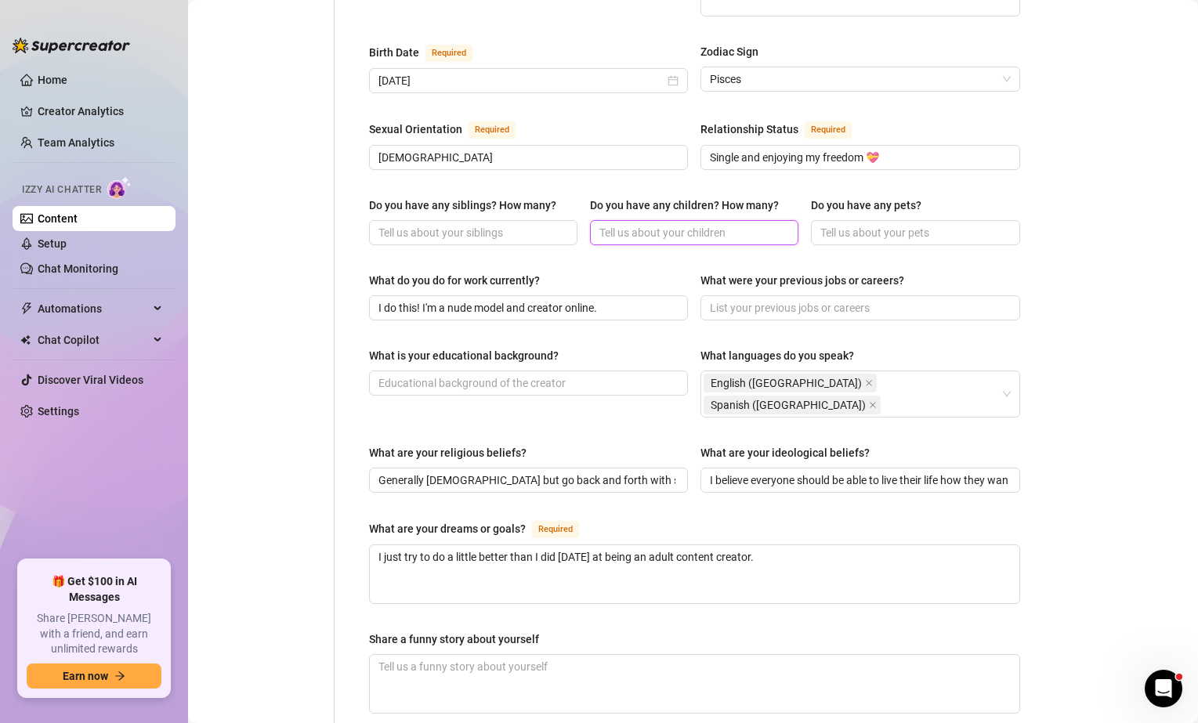
click at [632, 224] on input "Do you have any children? How many?" at bounding box center [693, 232] width 187 height 17
type input "No children"
click at [889, 225] on input "Do you have any pets?" at bounding box center [914, 232] width 187 height 17
type input "/"
type input "Four cats"
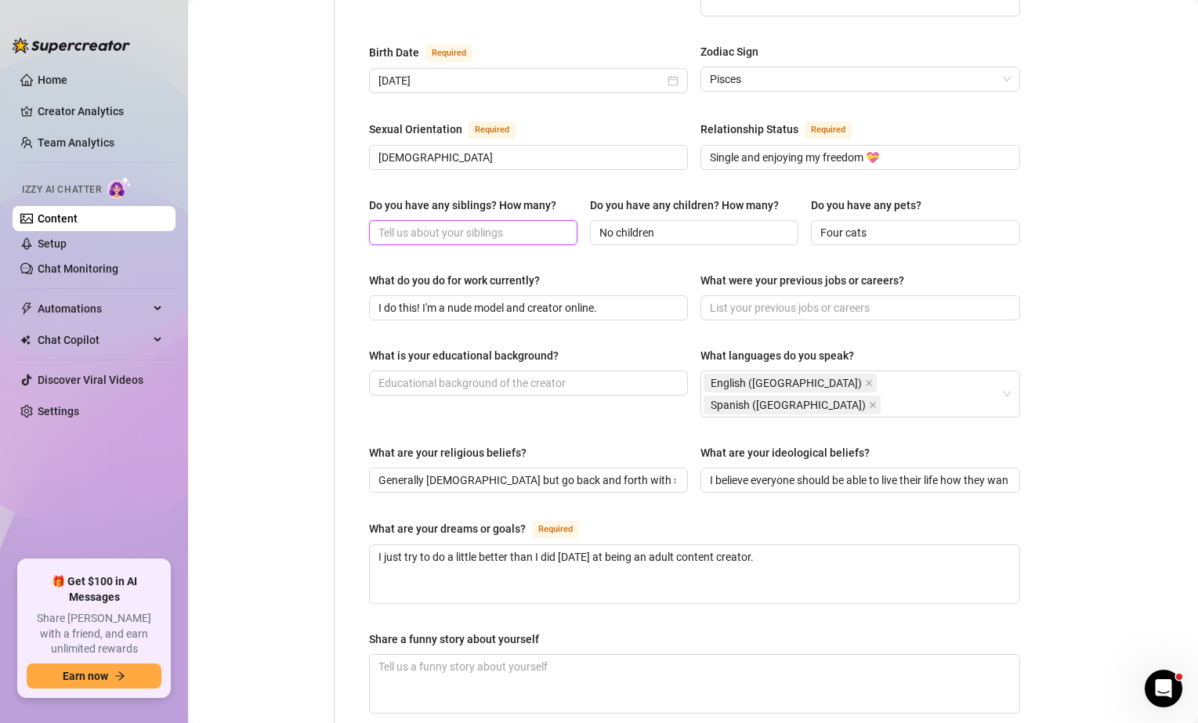
click at [560, 224] on input "Do you have any siblings? How many?" at bounding box center [472, 232] width 187 height 17
click at [307, 227] on div "Personal Info Chatting Lifestyle Physique Content Intimate Details Socials Trai…" at bounding box center [269, 295] width 131 height 1335
click at [479, 224] on input "One brother" at bounding box center [472, 232] width 187 height 17
type input "One brother, can't tell his name to protect his privacy"
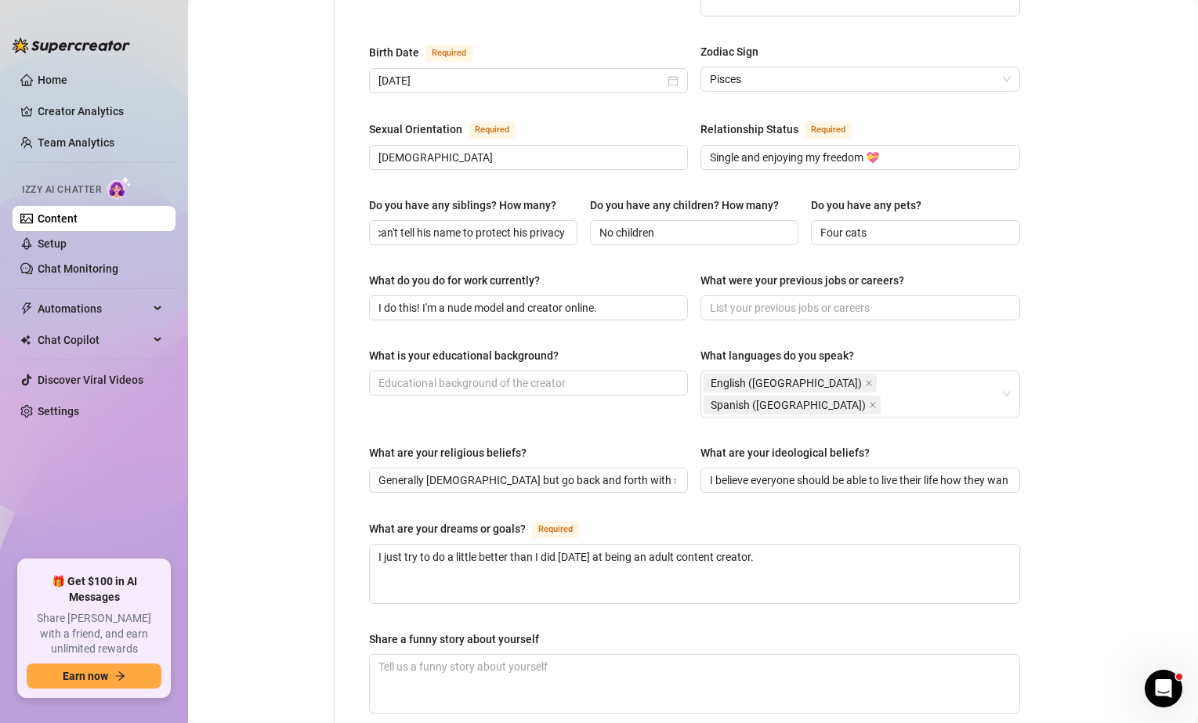
scroll to position [0, 0]
click at [305, 190] on div "Personal Info Chatting Lifestyle Physique Content Intimate Details Socials Trai…" at bounding box center [269, 295] width 131 height 1335
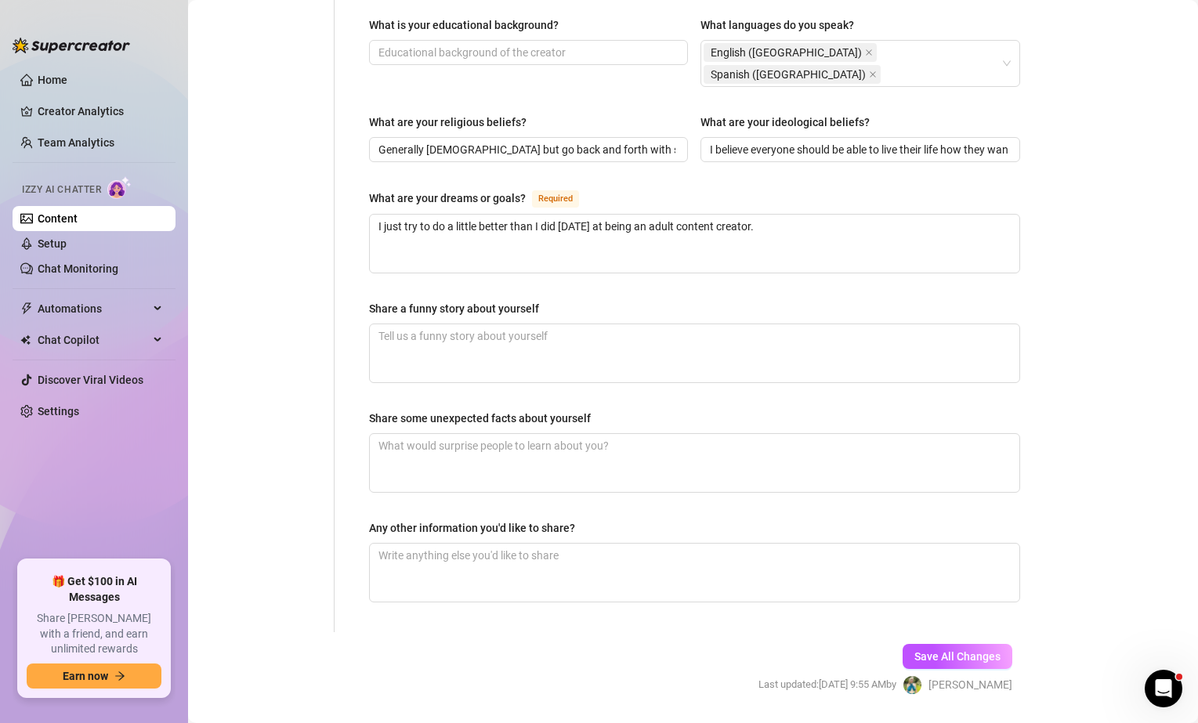
scroll to position [863, 0]
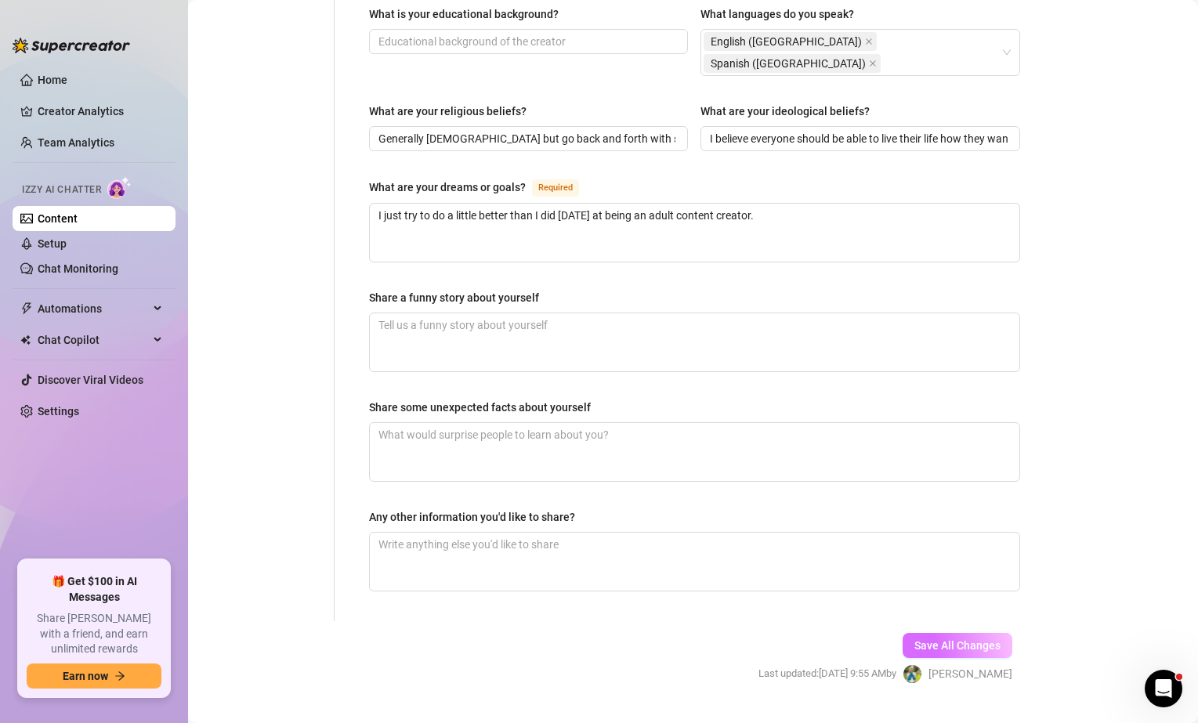
click at [966, 640] on span "Save All Changes" at bounding box center [958, 646] width 86 height 13
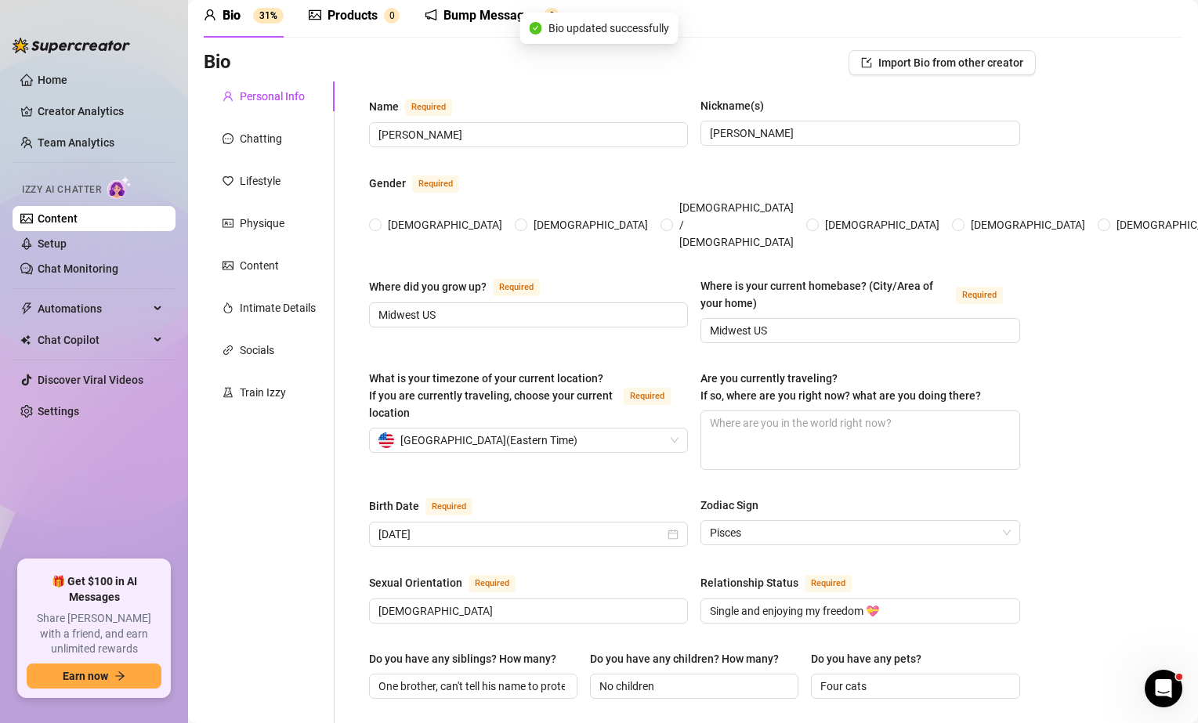
scroll to position [0, 0]
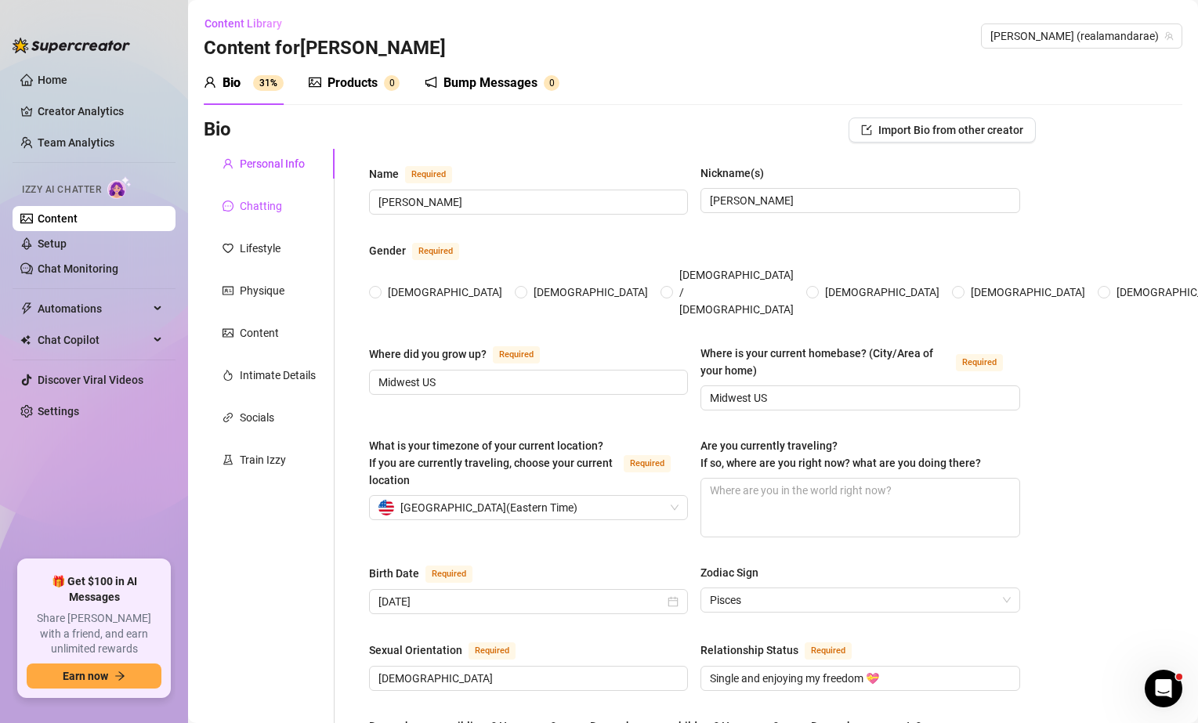
click at [245, 212] on div "Chatting" at bounding box center [261, 206] width 42 height 17
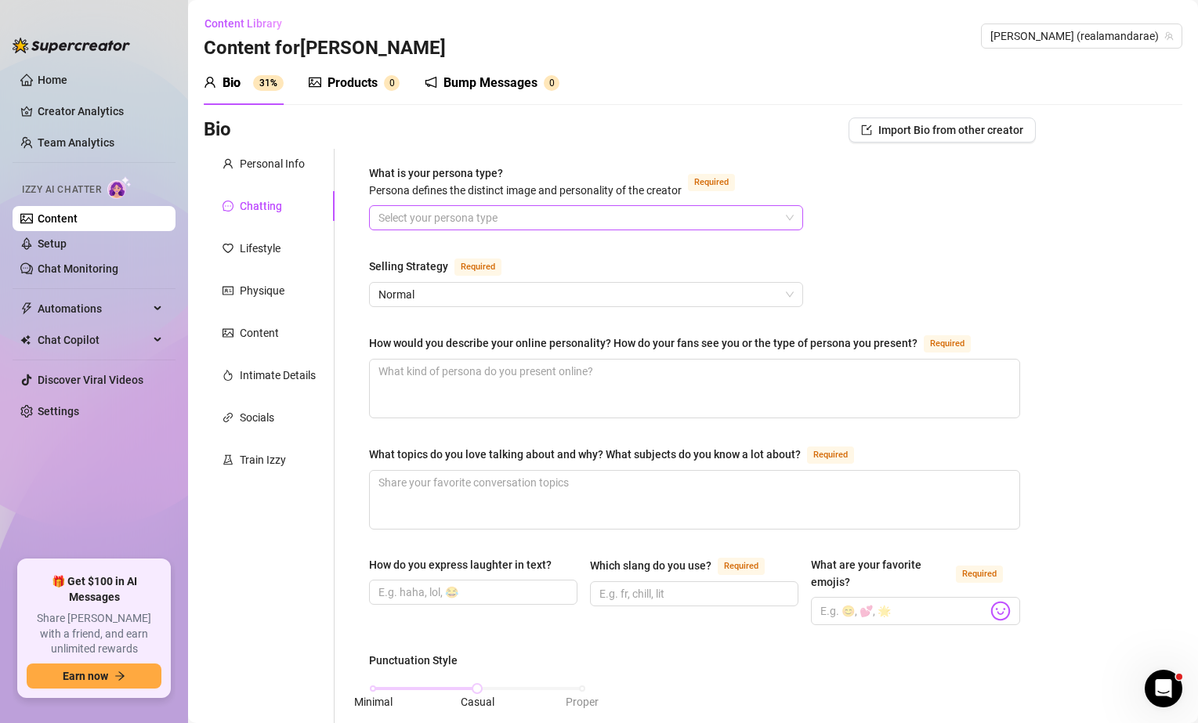
drag, startPoint x: 734, startPoint y: 233, endPoint x: 728, endPoint y: 222, distance: 12.6
click at [728, 222] on input "What is your persona type? [PERSON_NAME] defines the distinct image and persona…" at bounding box center [579, 218] width 401 height 24
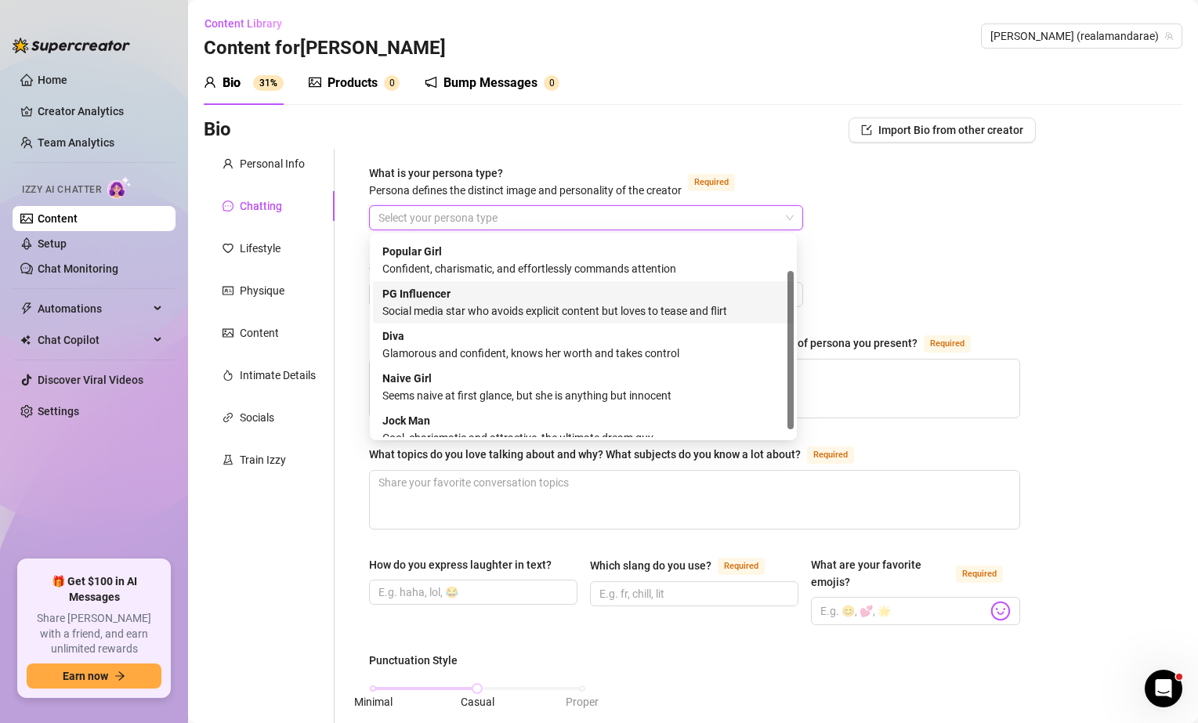
scroll to position [53, 0]
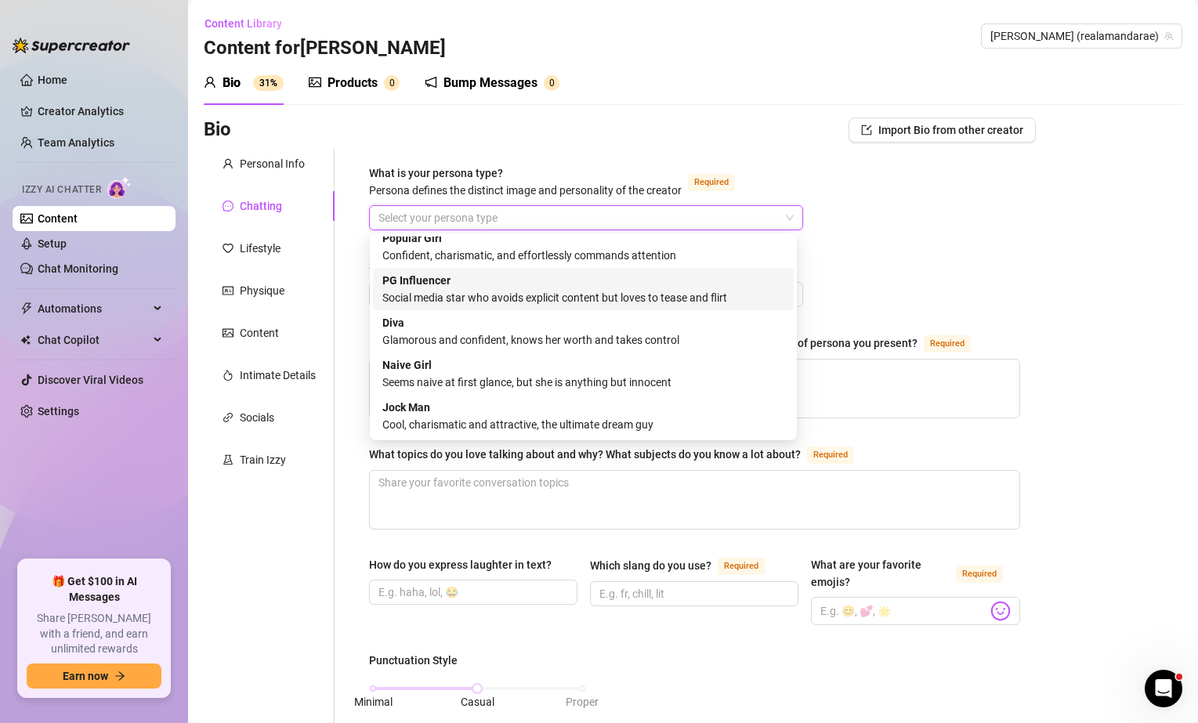
click at [694, 286] on div "PG Influencer Social media star who avoids explicit content but loves to tease …" at bounding box center [583, 289] width 402 height 34
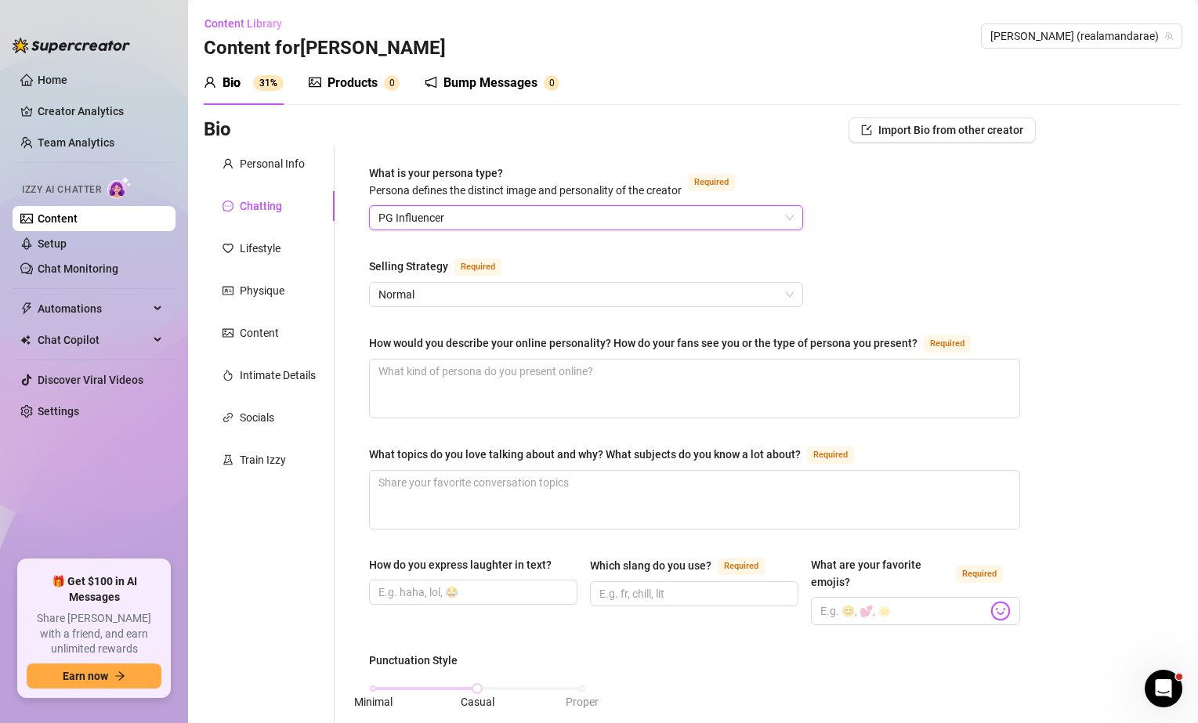
click at [644, 299] on span "Normal" at bounding box center [586, 295] width 415 height 24
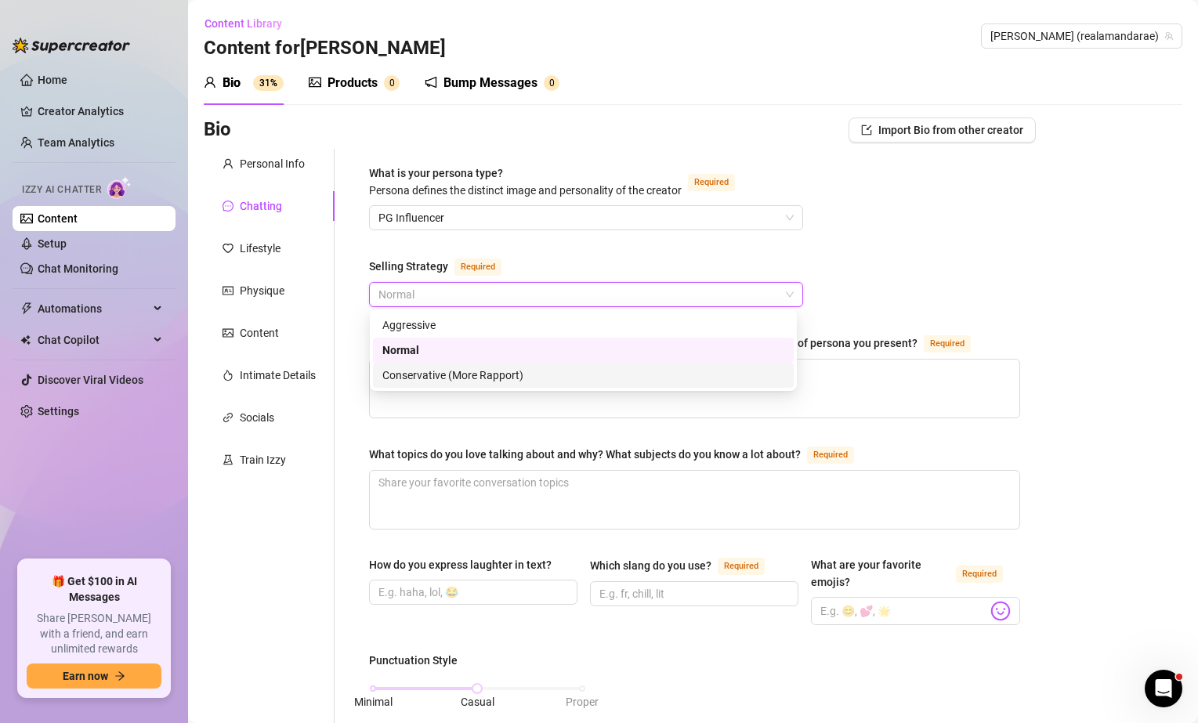
click at [500, 376] on div "Conservative (More Rapport)" at bounding box center [583, 375] width 402 height 17
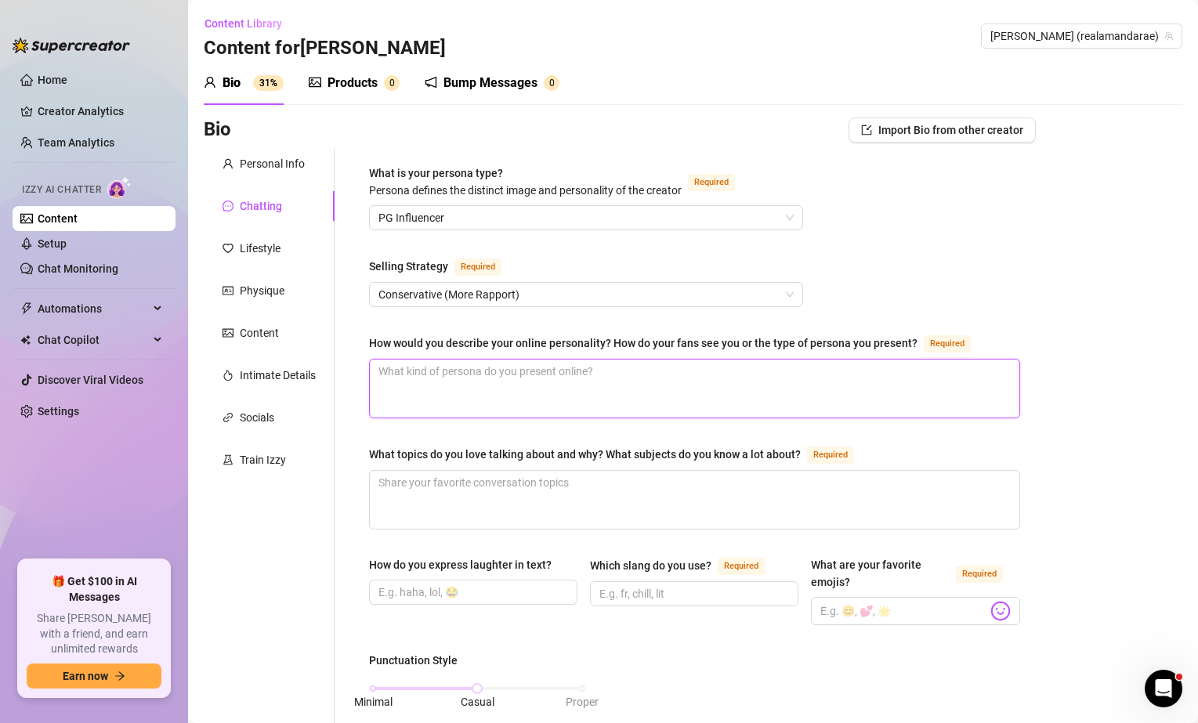
click at [727, 375] on textarea "How would you describe your online personality? How do your fans see you or the…" at bounding box center [695, 389] width 650 height 58
type textarea "?"
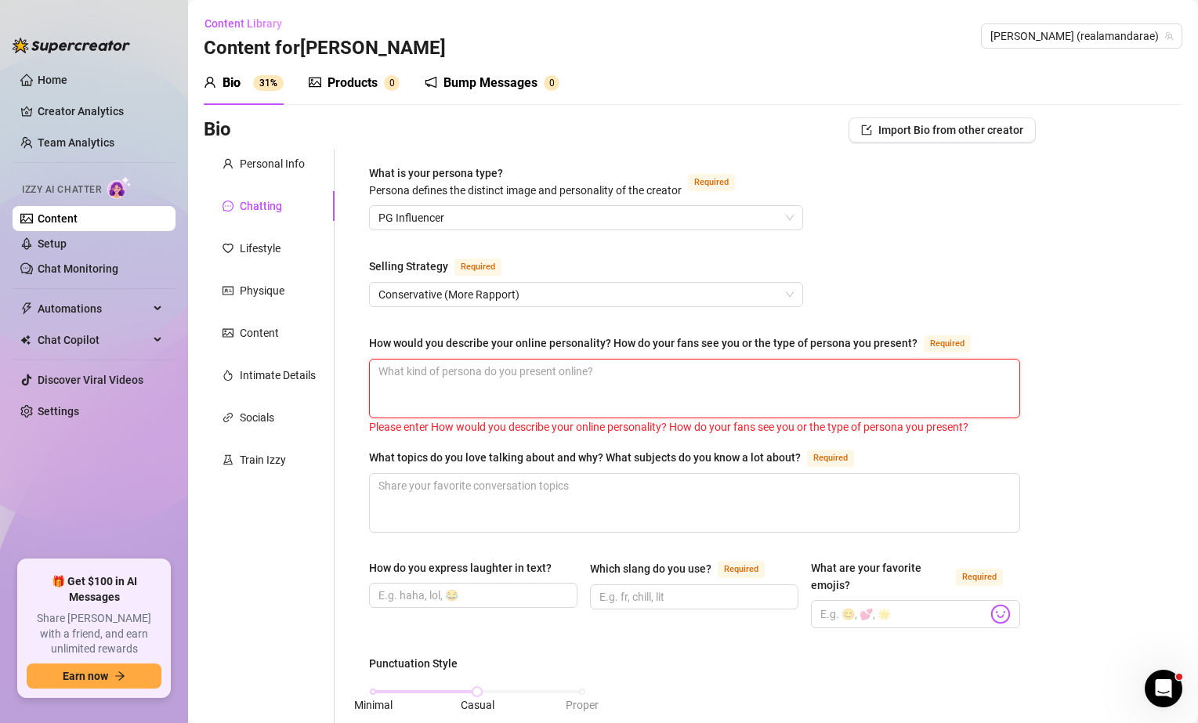
type textarea "I"
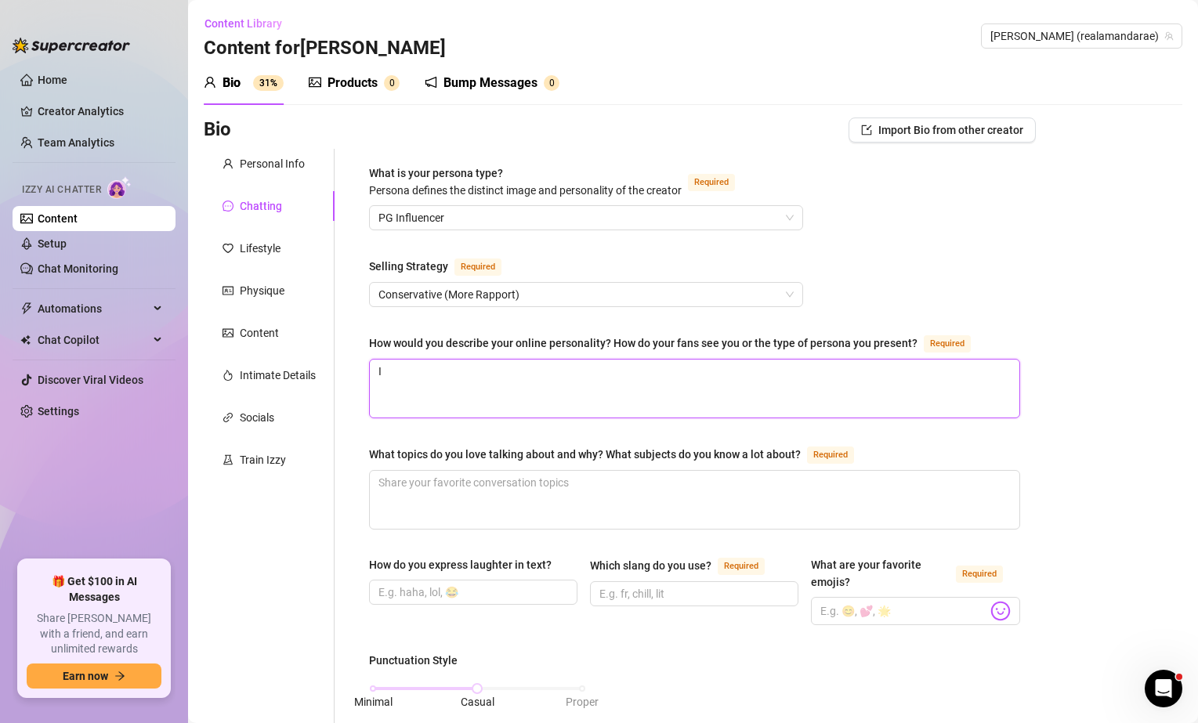
type textarea "I'"
type textarea "I'm"
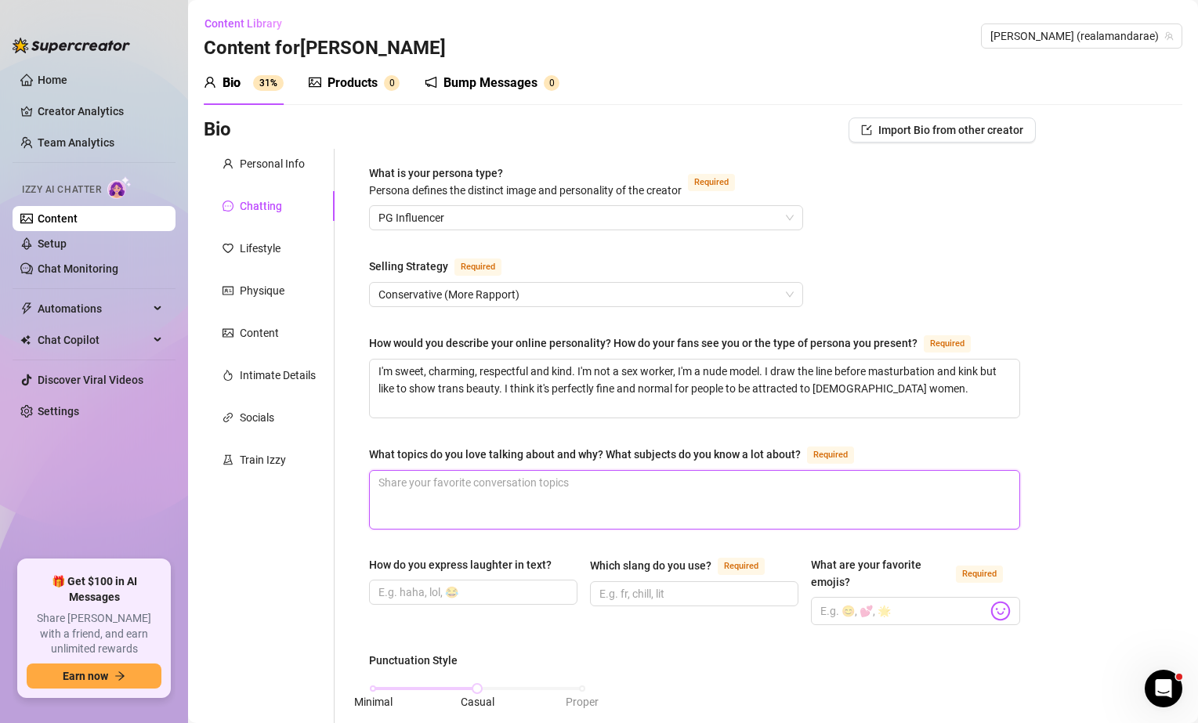
click at [918, 498] on textarea "What topics do you love talking about and why? What subjects do you know a lot …" at bounding box center [695, 500] width 650 height 58
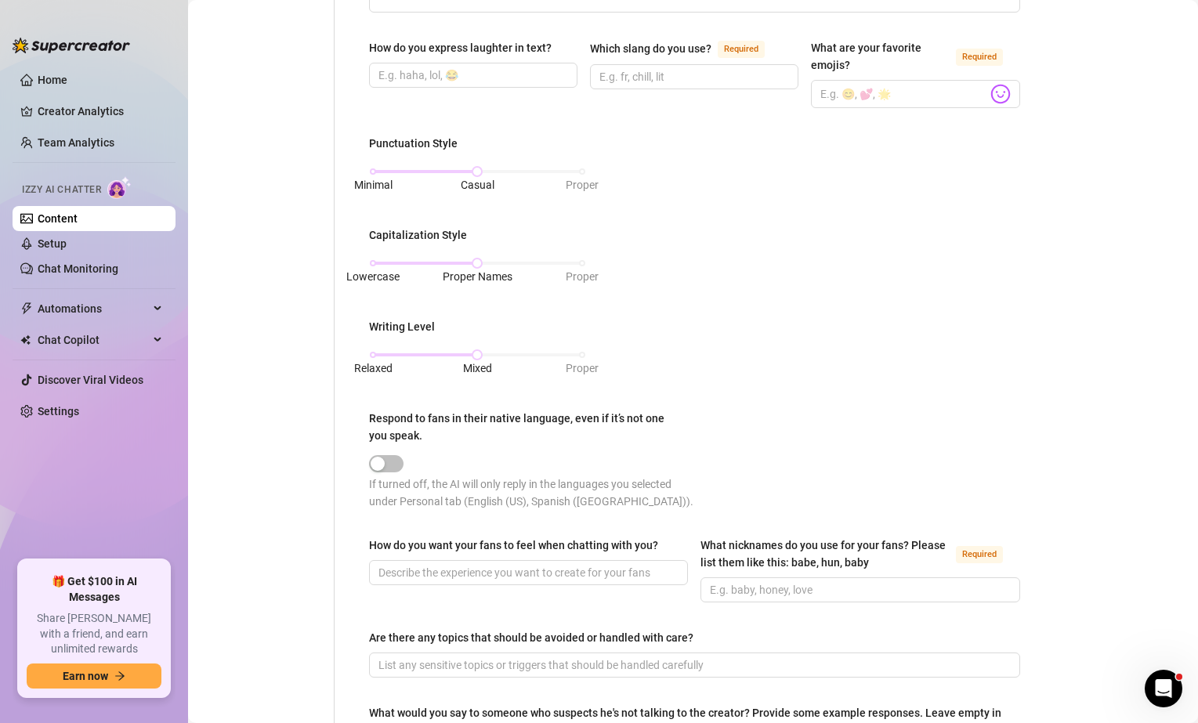
scroll to position [763, 0]
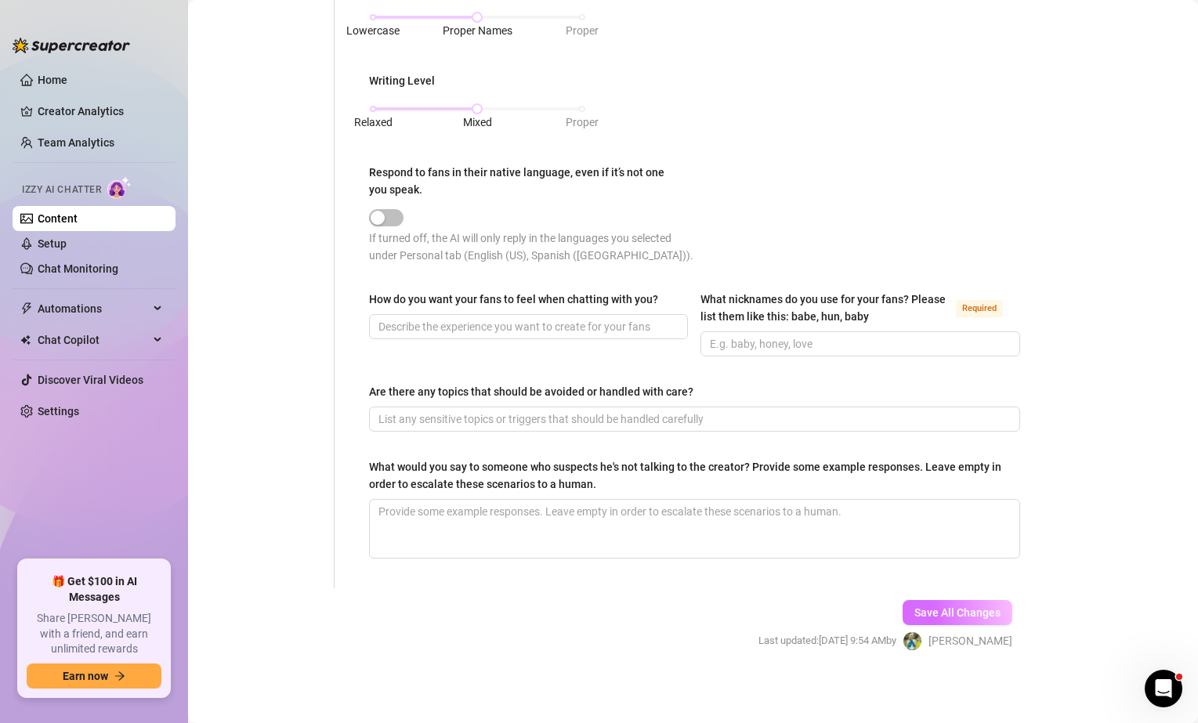
click at [948, 607] on span "Save All Changes" at bounding box center [958, 613] width 86 height 13
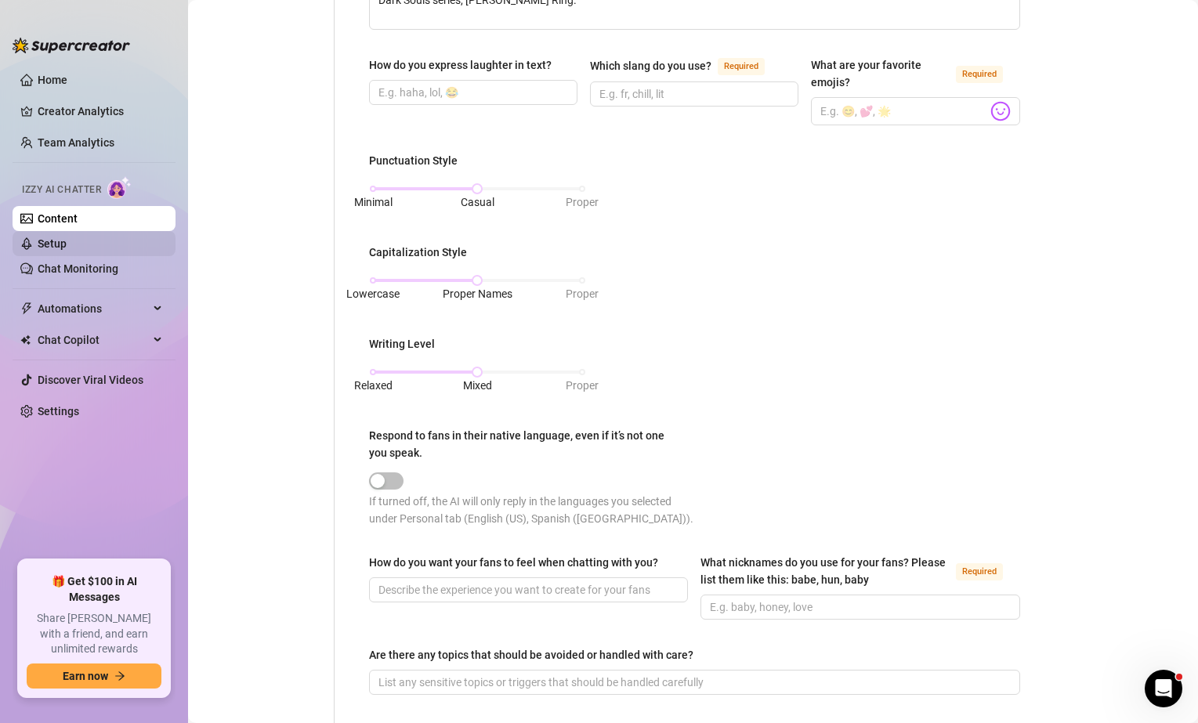
scroll to position [230, 0]
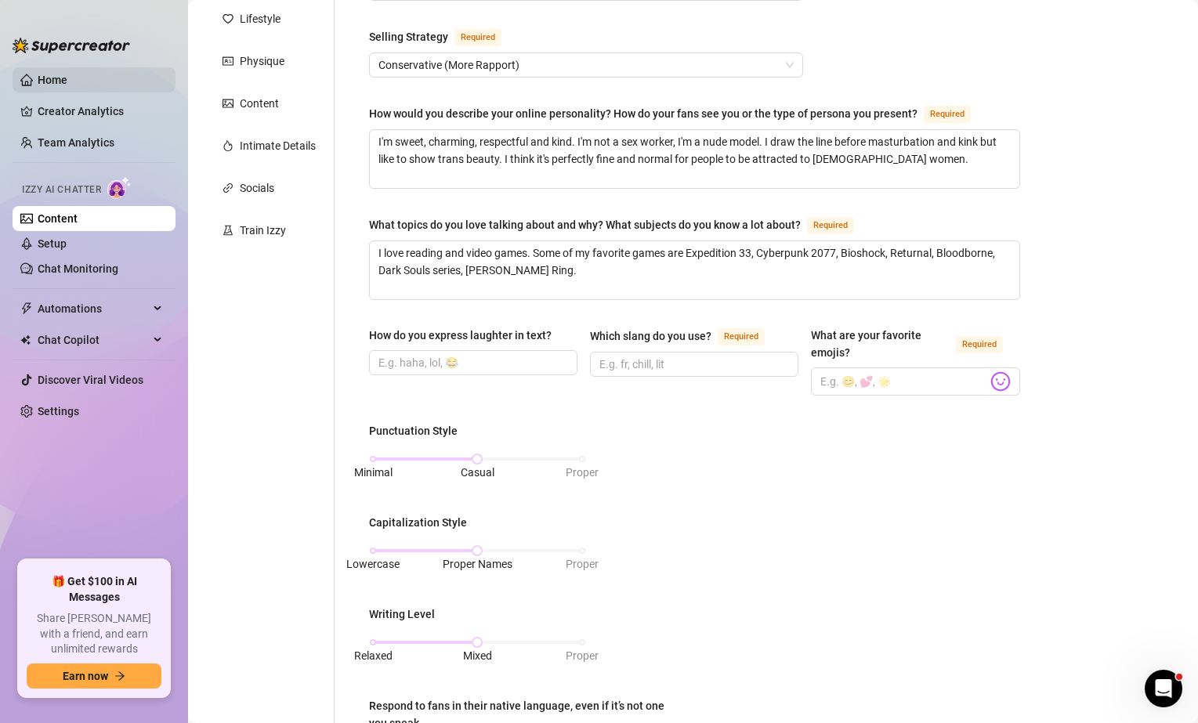
click at [65, 74] on link "Home" at bounding box center [53, 80] width 30 height 13
